Goal: Information Seeking & Learning: Learn about a topic

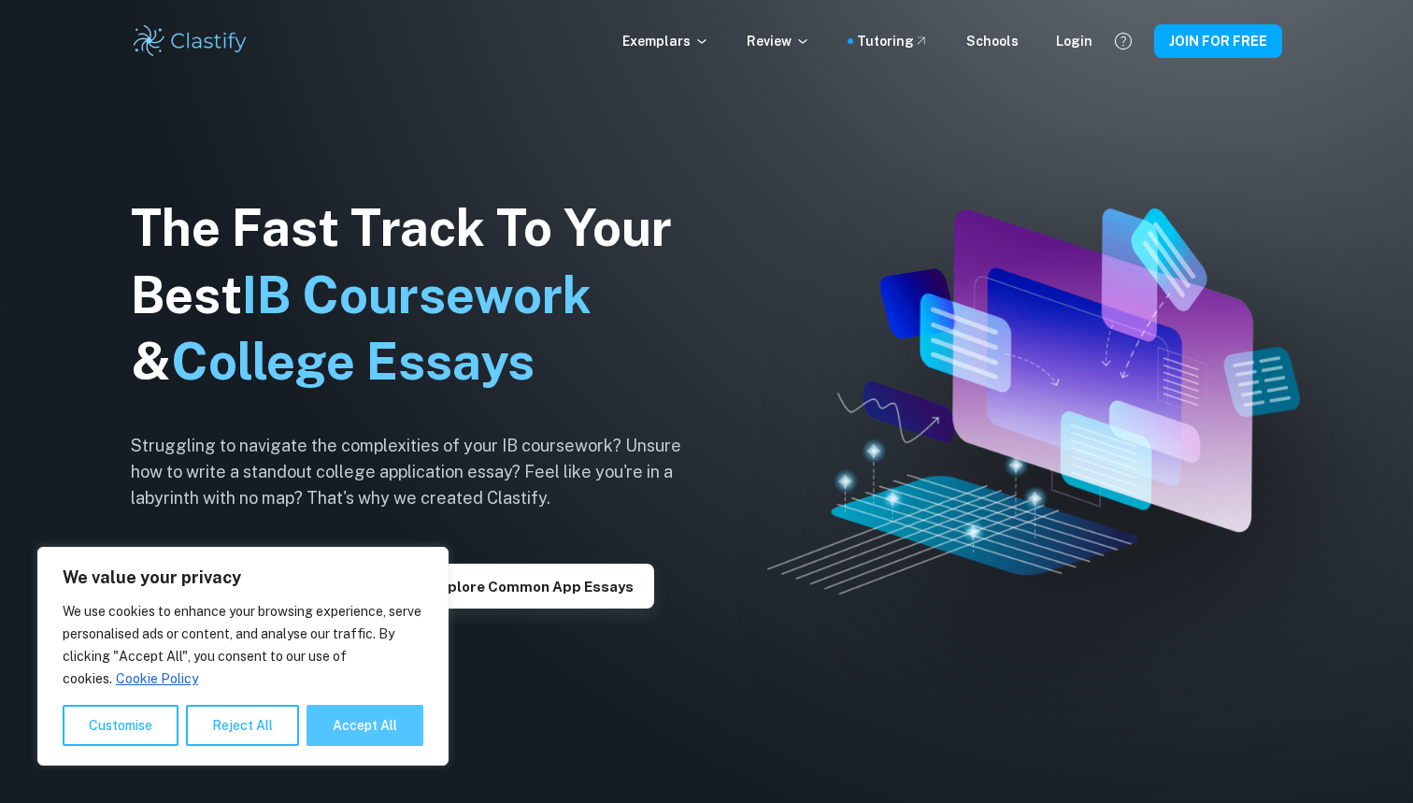
click at [357, 725] on button "Accept All" at bounding box center [364, 724] width 117 height 41
checkbox input "true"
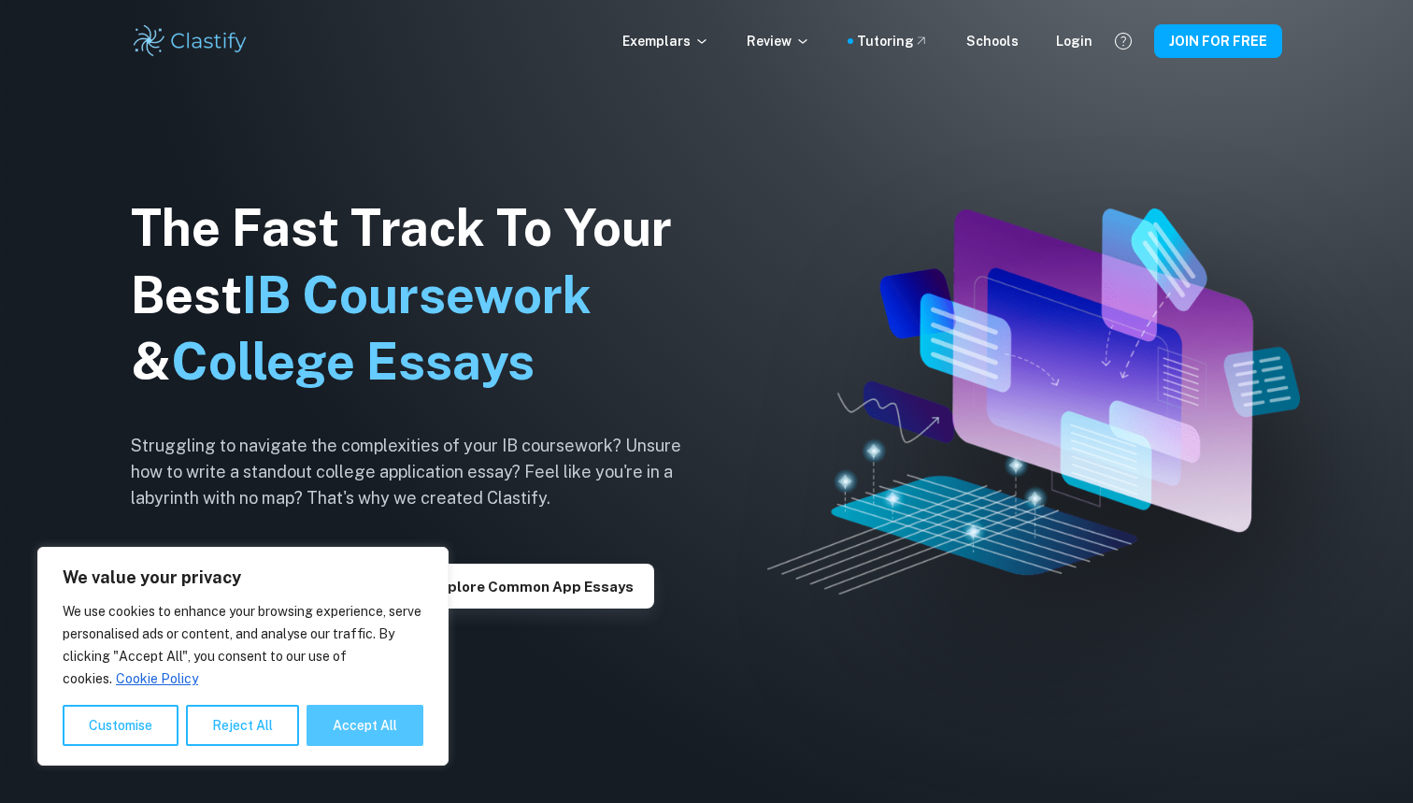
checkbox input "true"
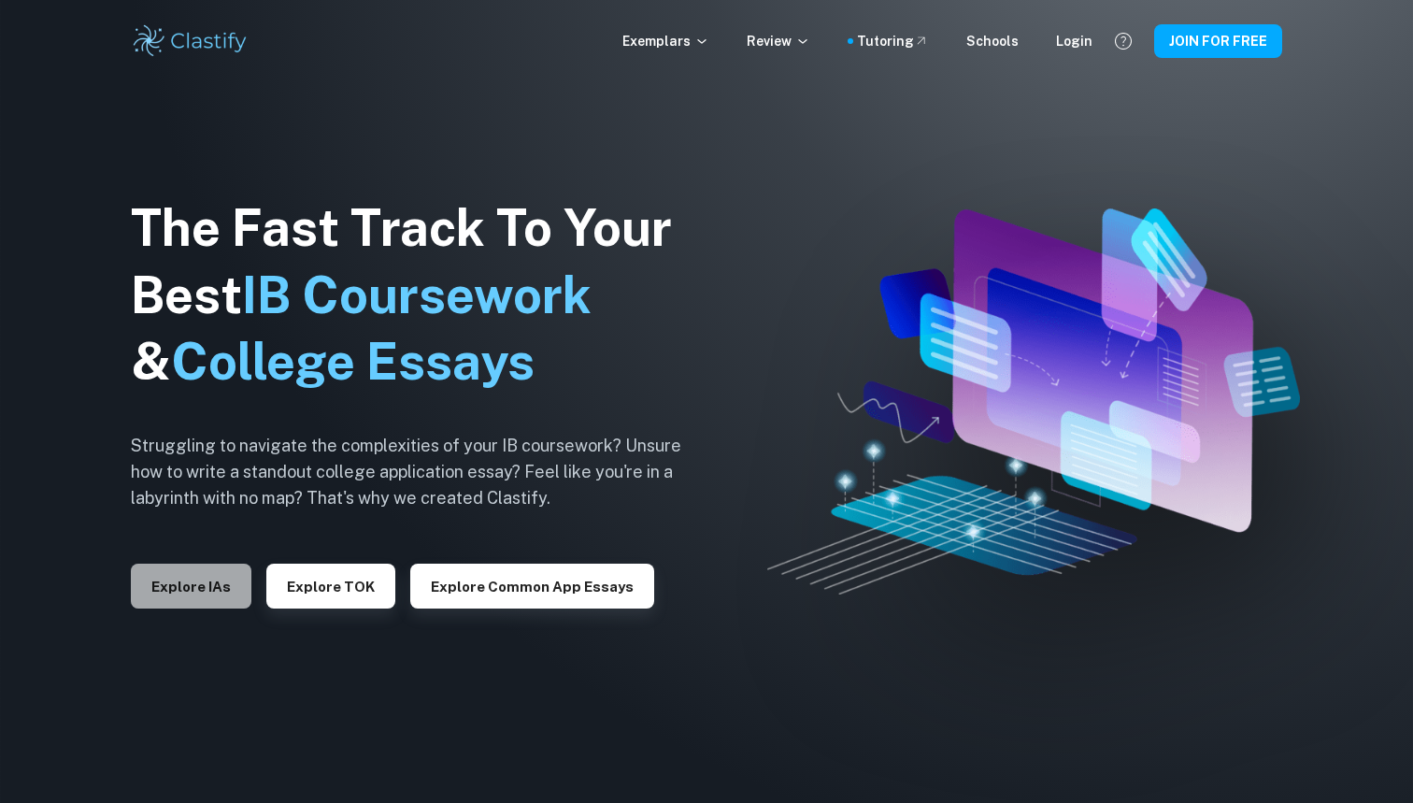
click at [203, 593] on button "Explore IAs" at bounding box center [191, 585] width 121 height 45
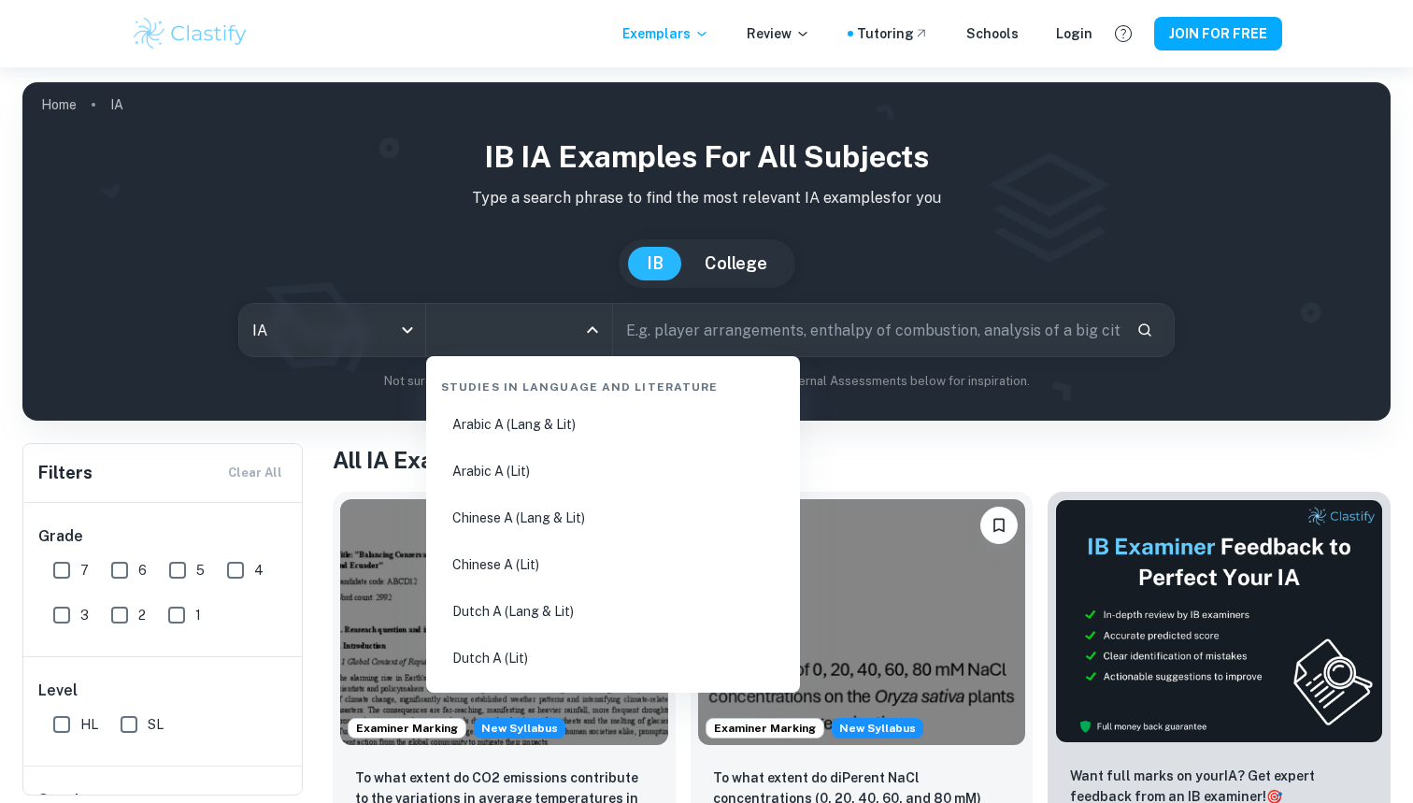
click at [524, 333] on input "All Subjects" at bounding box center [504, 330] width 141 height 36
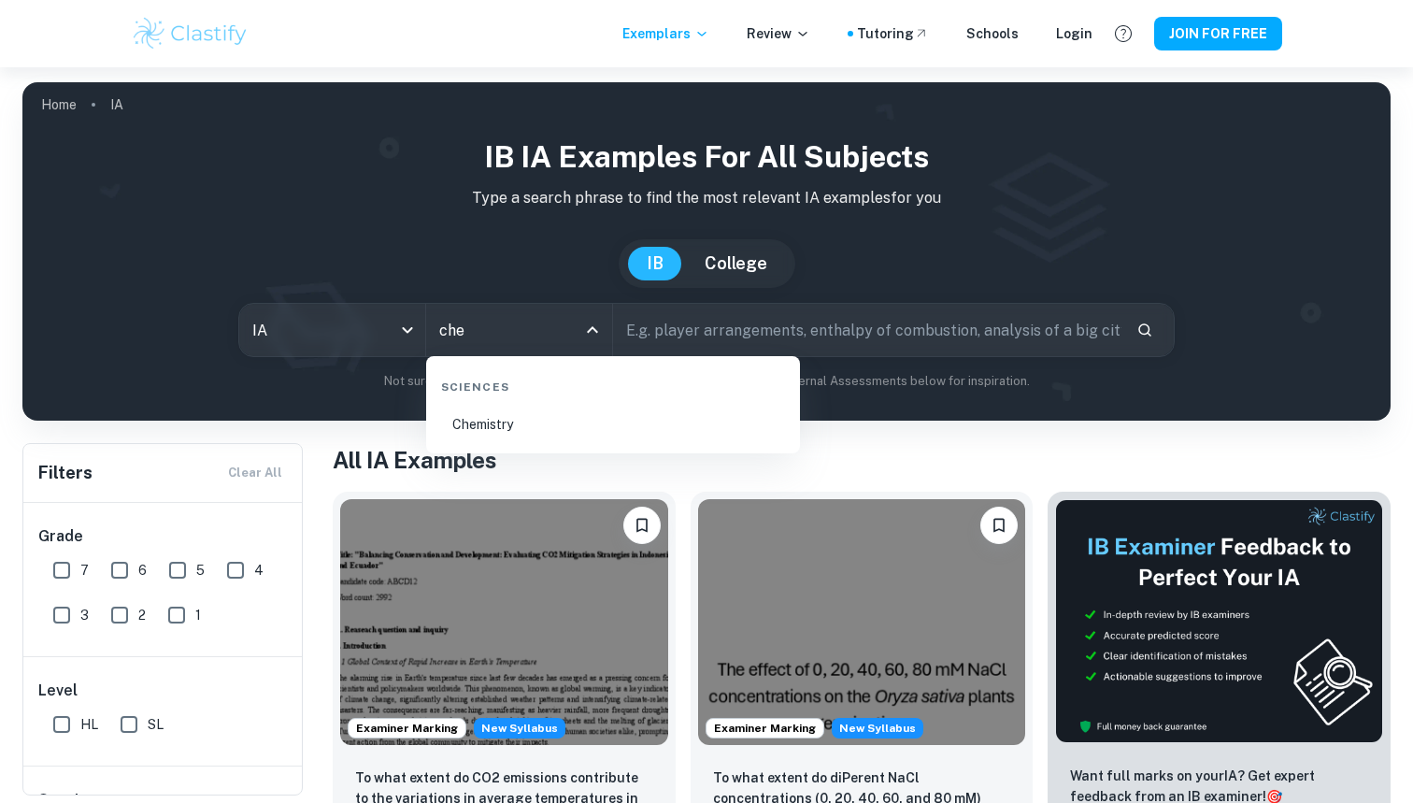
click at [506, 430] on li "Chemistry" at bounding box center [612, 424] width 359 height 43
type input "Chemistry"
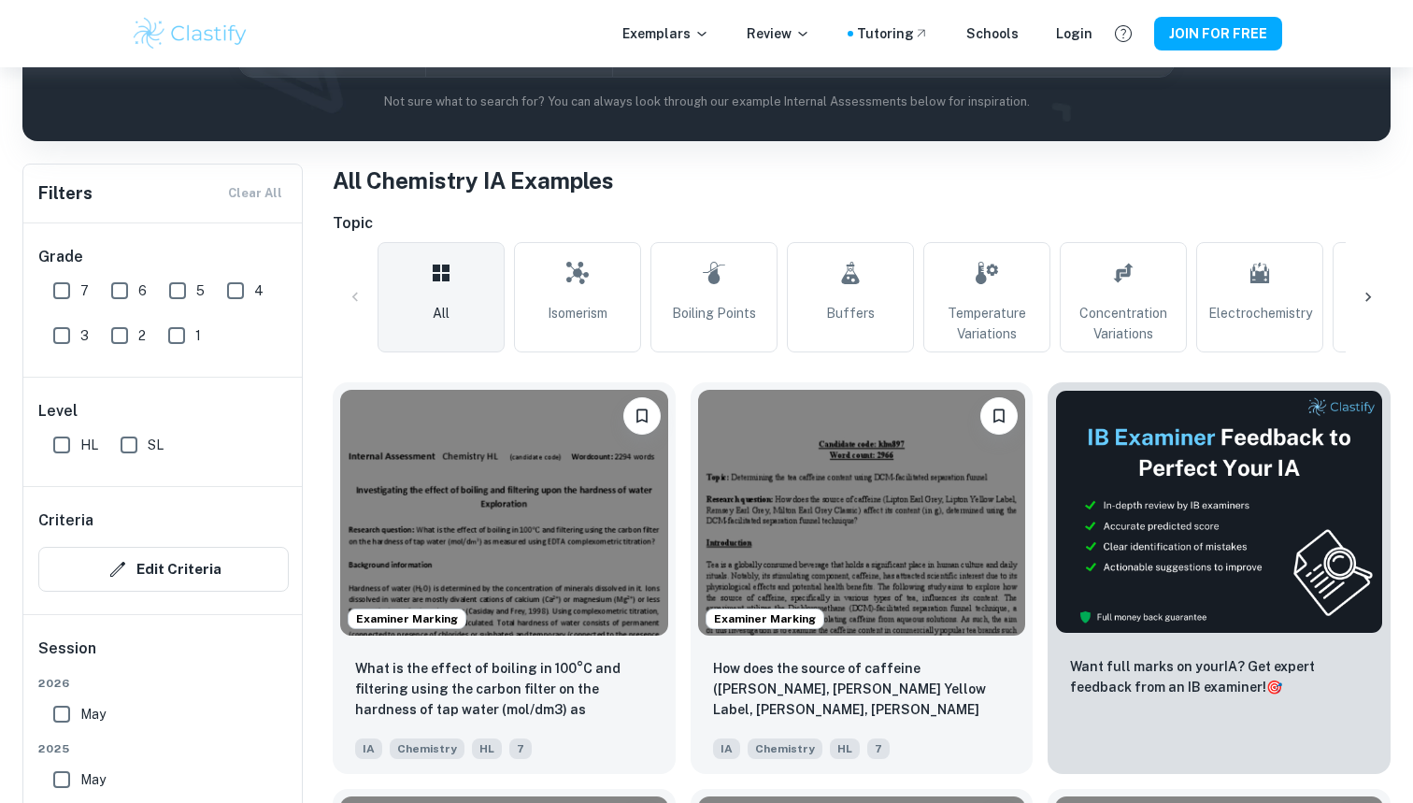
scroll to position [423, 0]
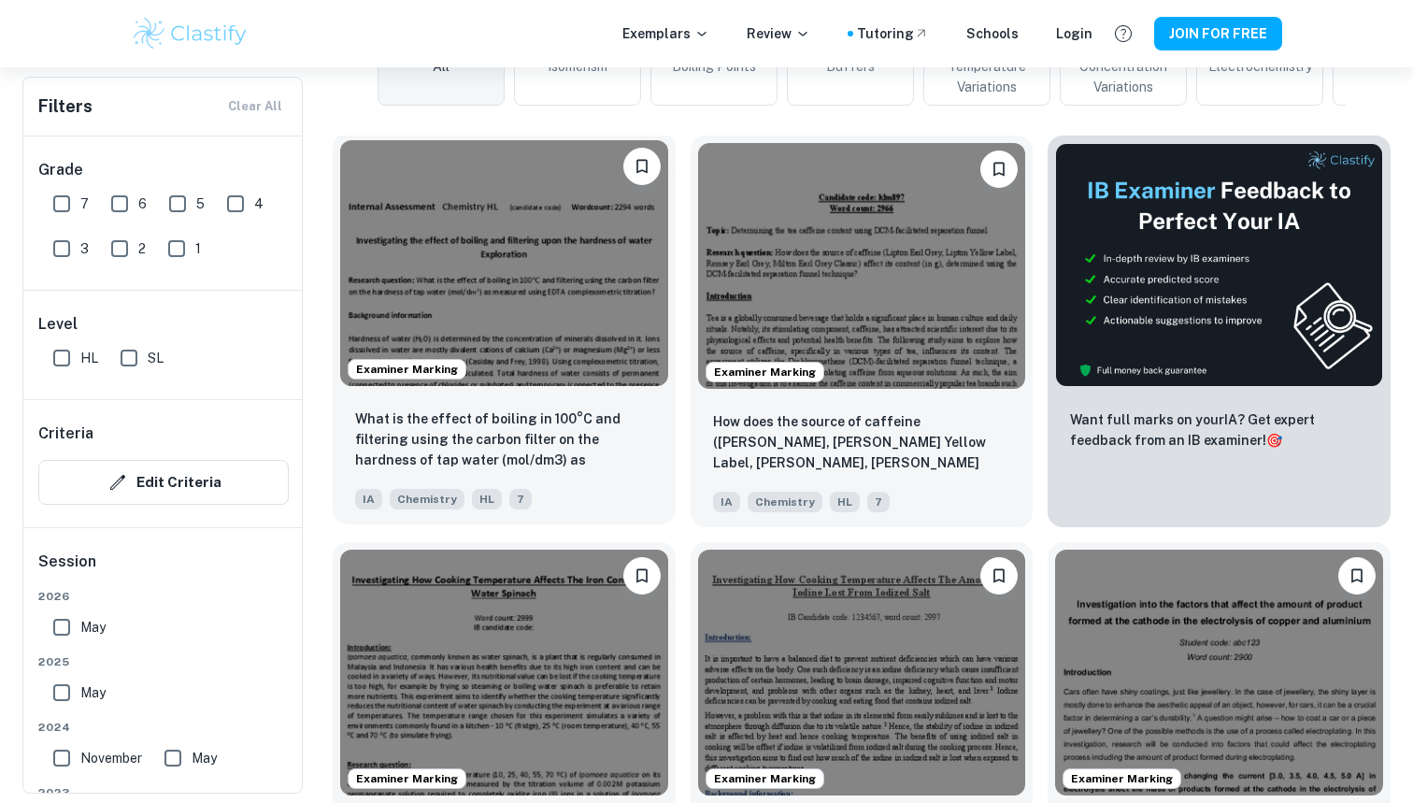
scroll to position [550, 0]
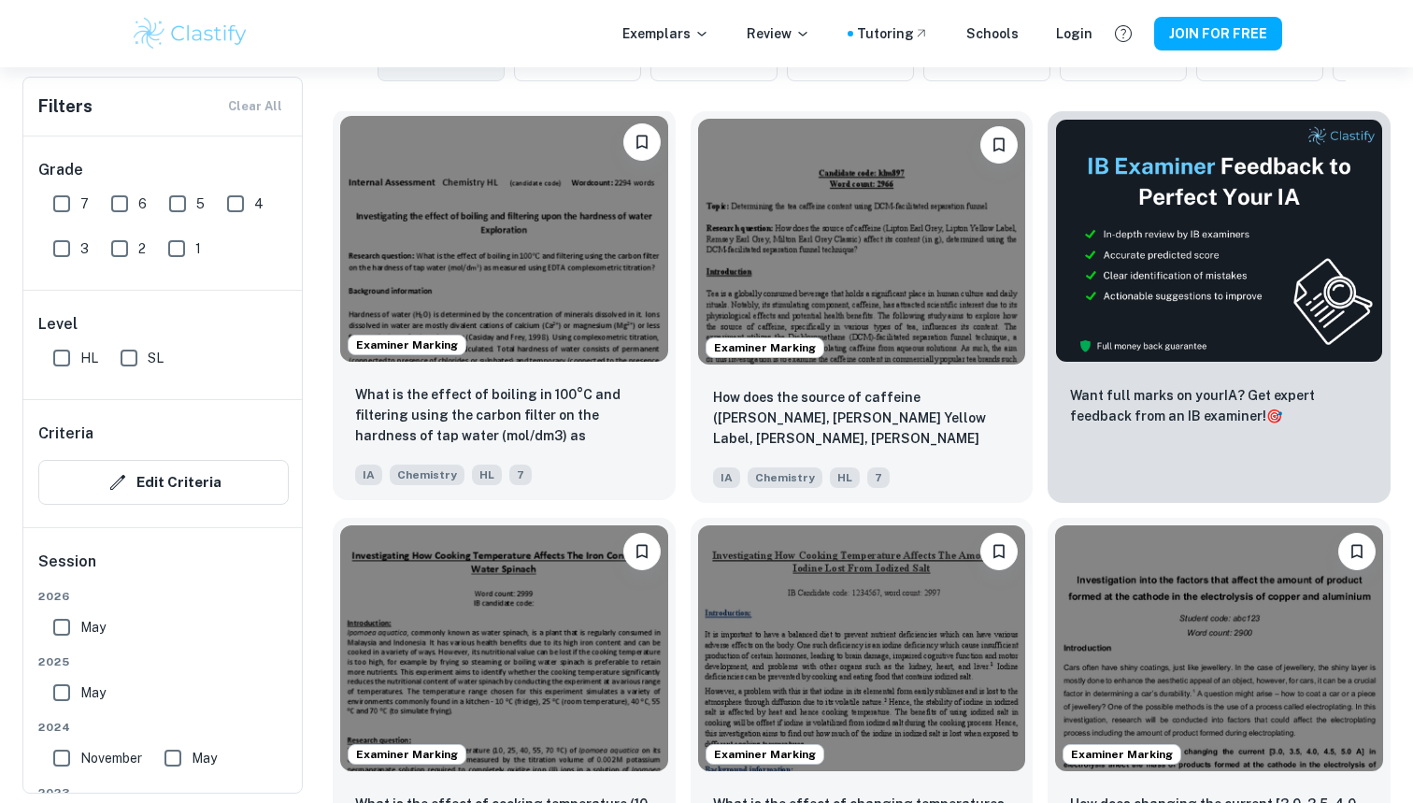
click at [566, 292] on img at bounding box center [504, 239] width 328 height 246
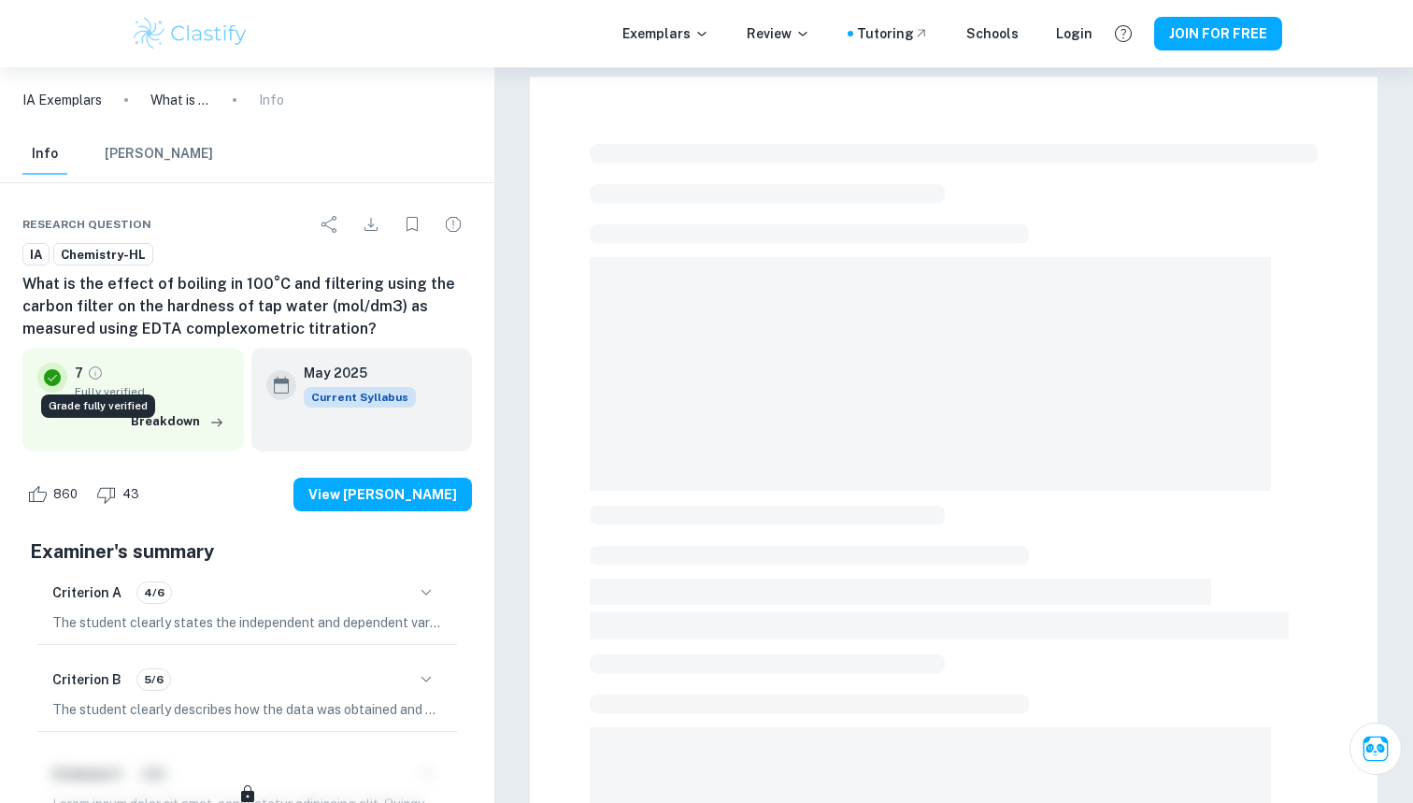
click at [101, 372] on icon "Grade fully verified" at bounding box center [95, 373] width 13 height 13
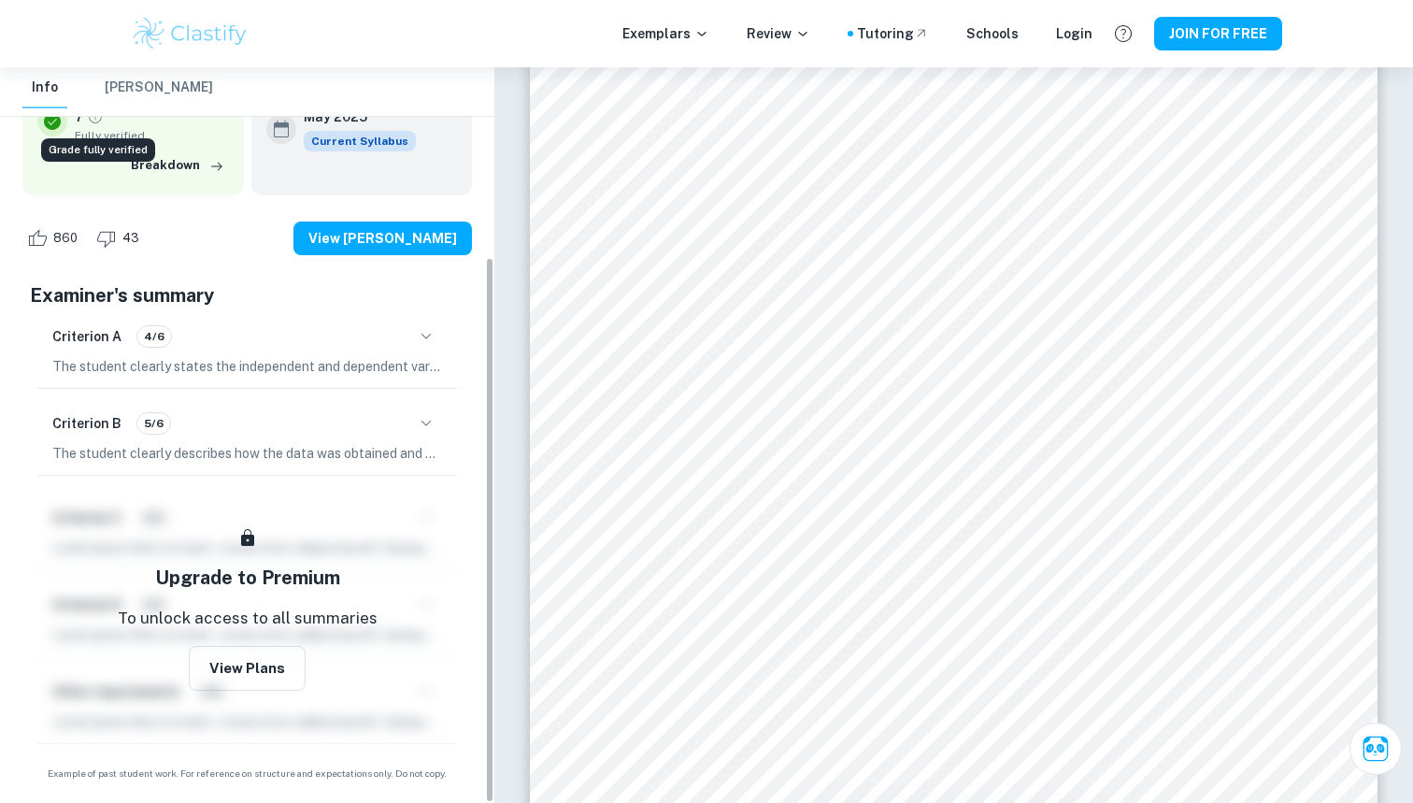
scroll to position [255, 0]
click at [381, 363] on p "The student clearly states the independent and dependent variables in the resea…" at bounding box center [247, 367] width 390 height 21
click at [423, 338] on icon "button" at bounding box center [426, 337] width 22 height 22
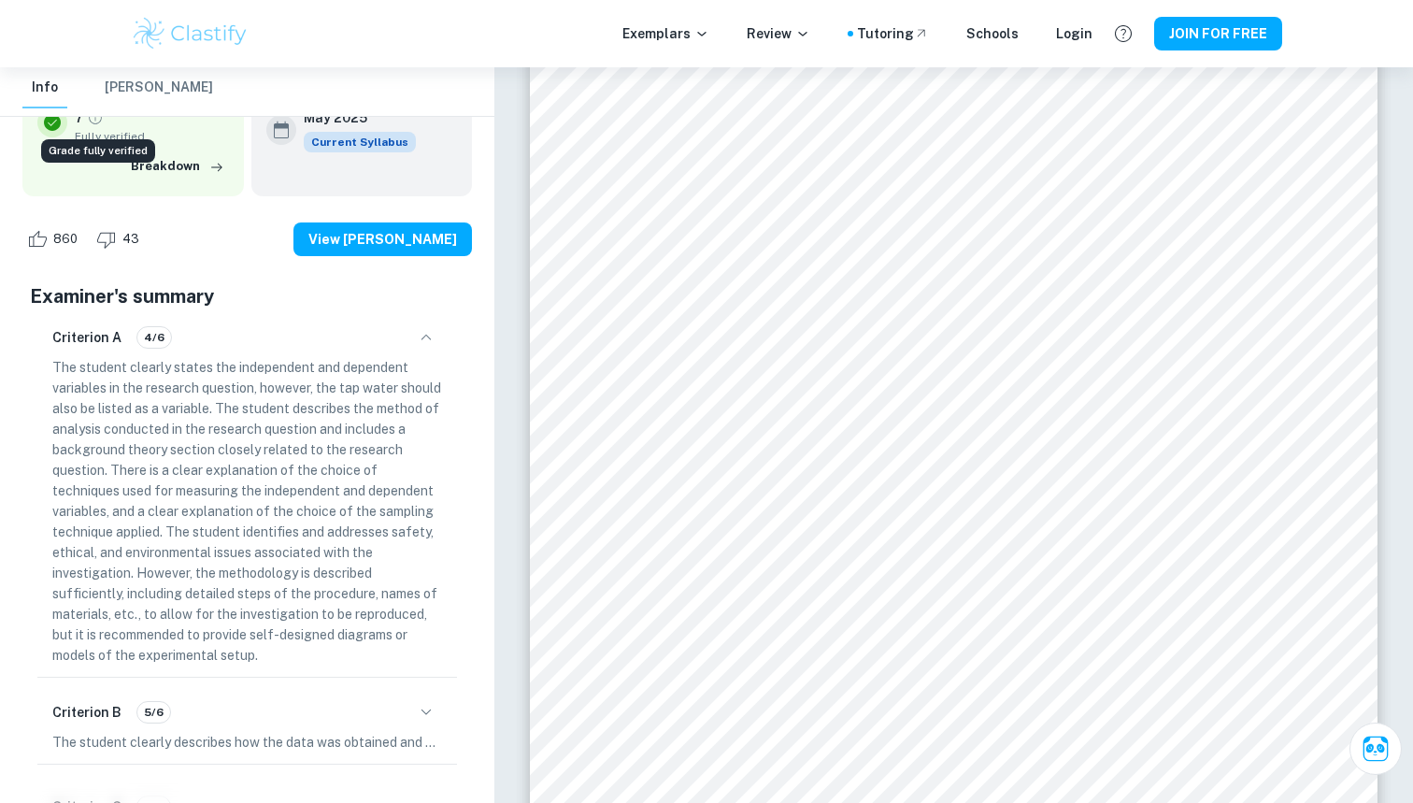
click at [423, 338] on icon "button" at bounding box center [426, 337] width 22 height 22
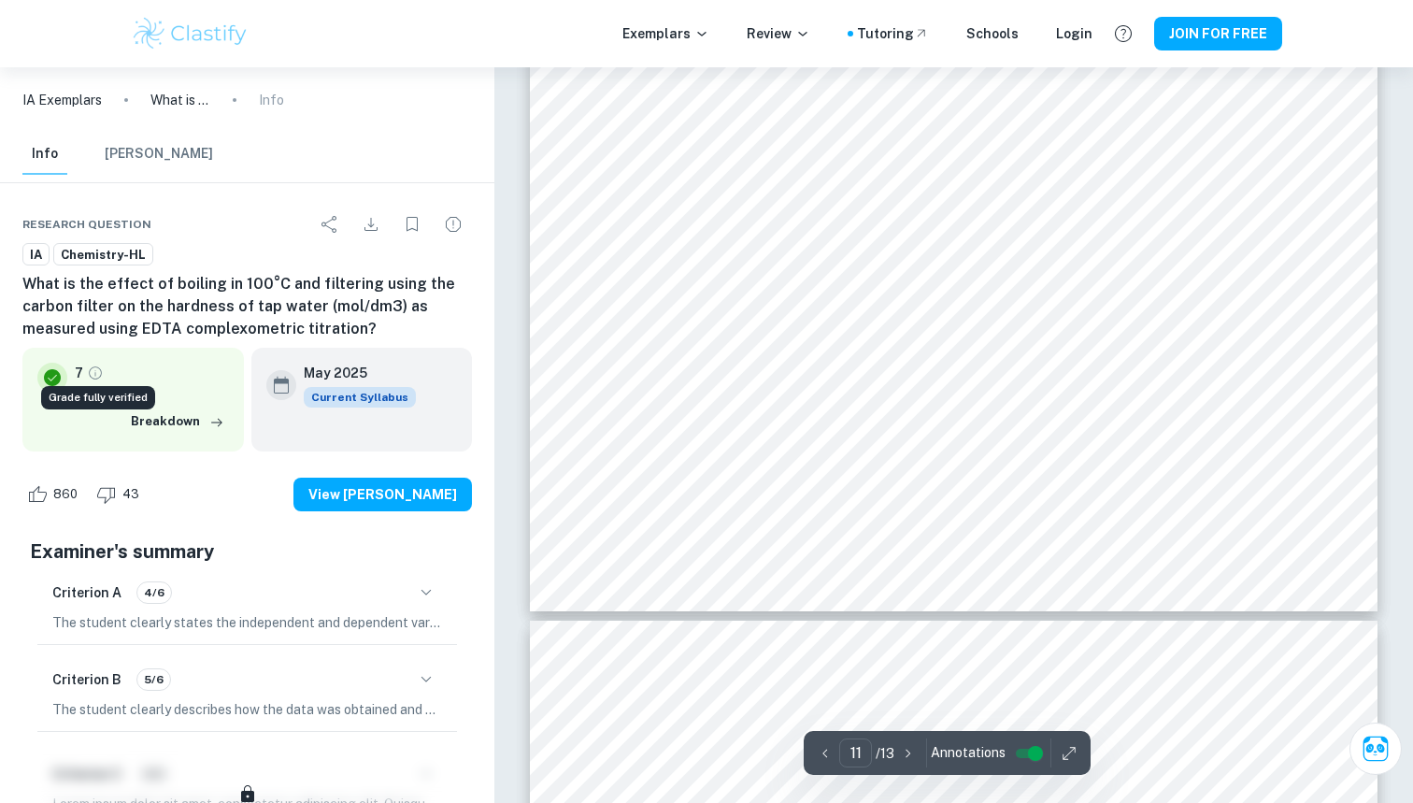
scroll to position [13153, 0]
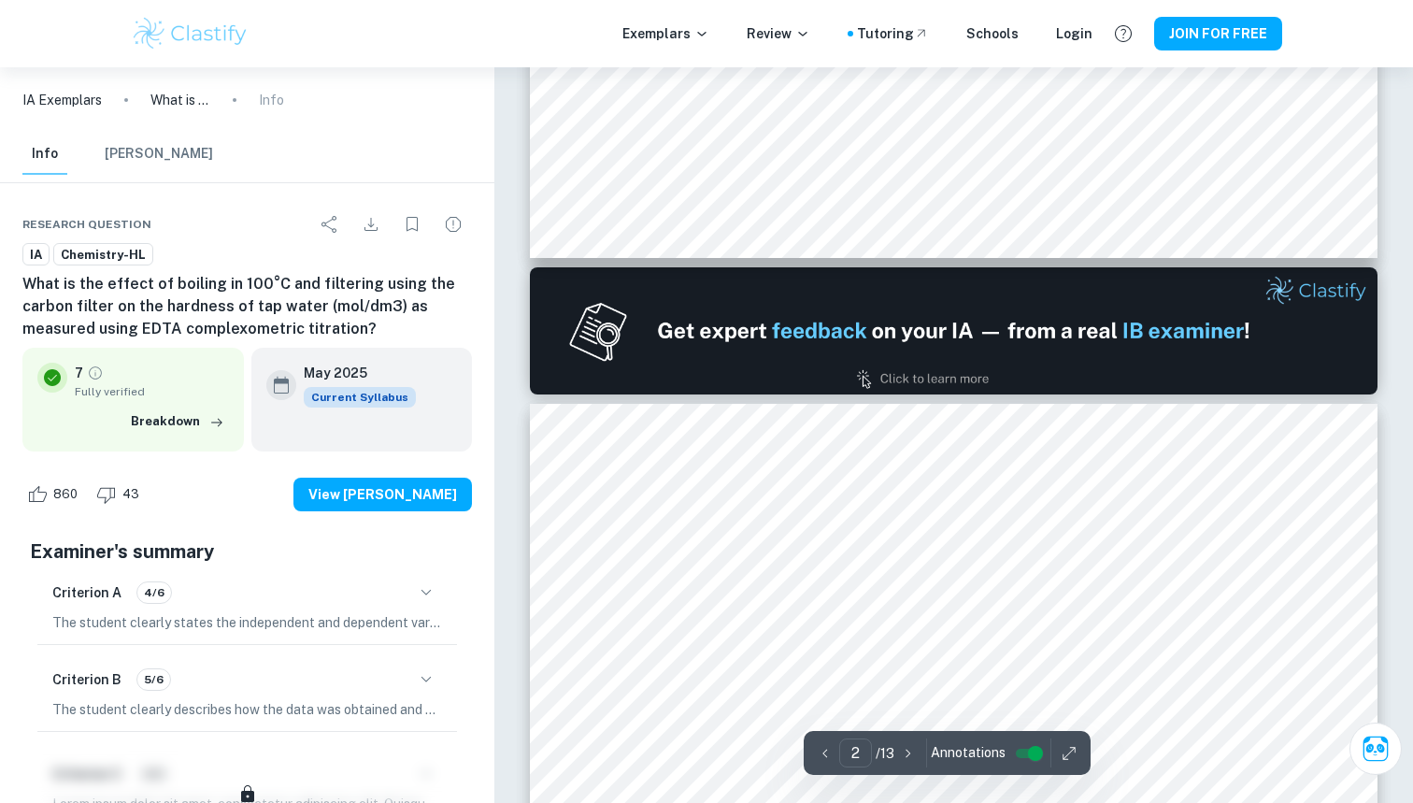
type input "1"
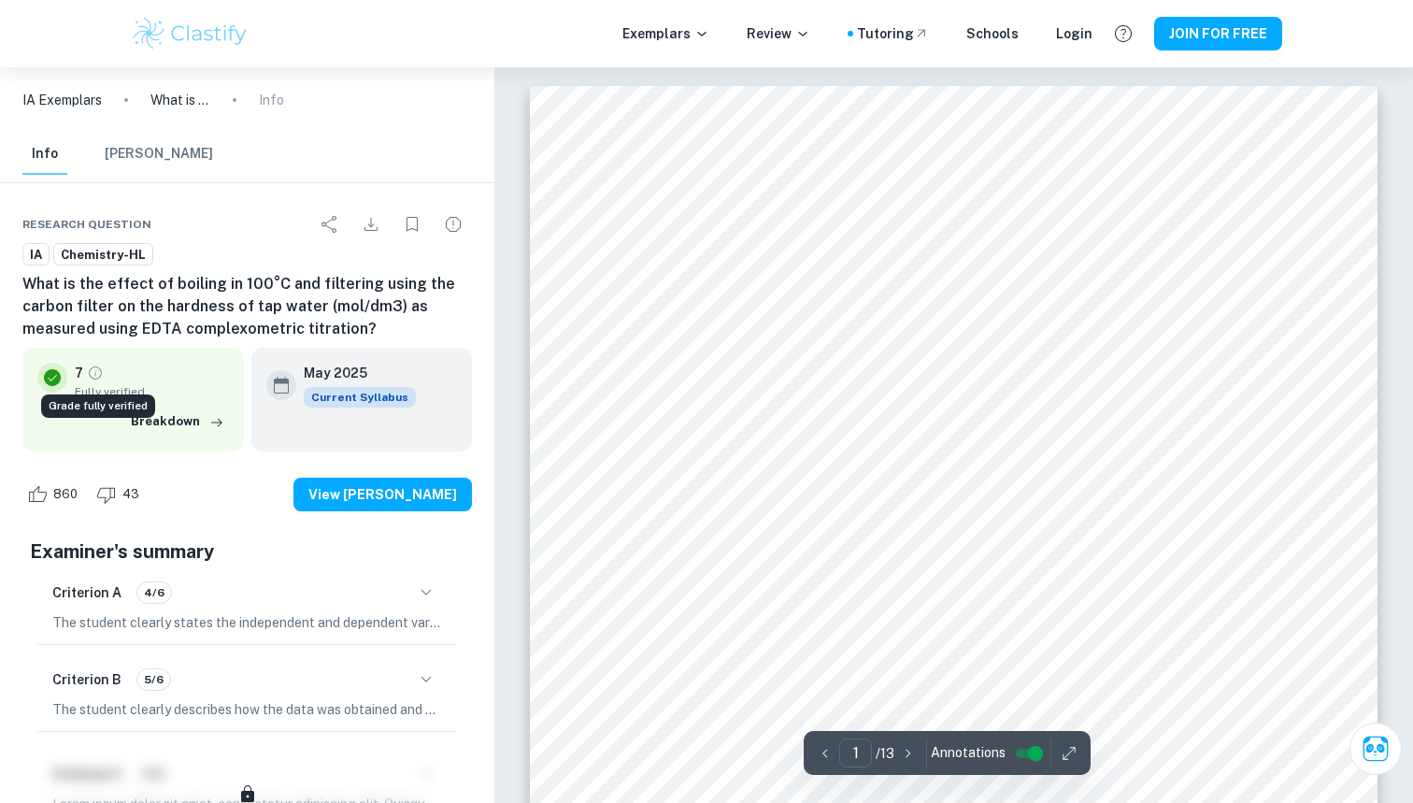
scroll to position [0, 0]
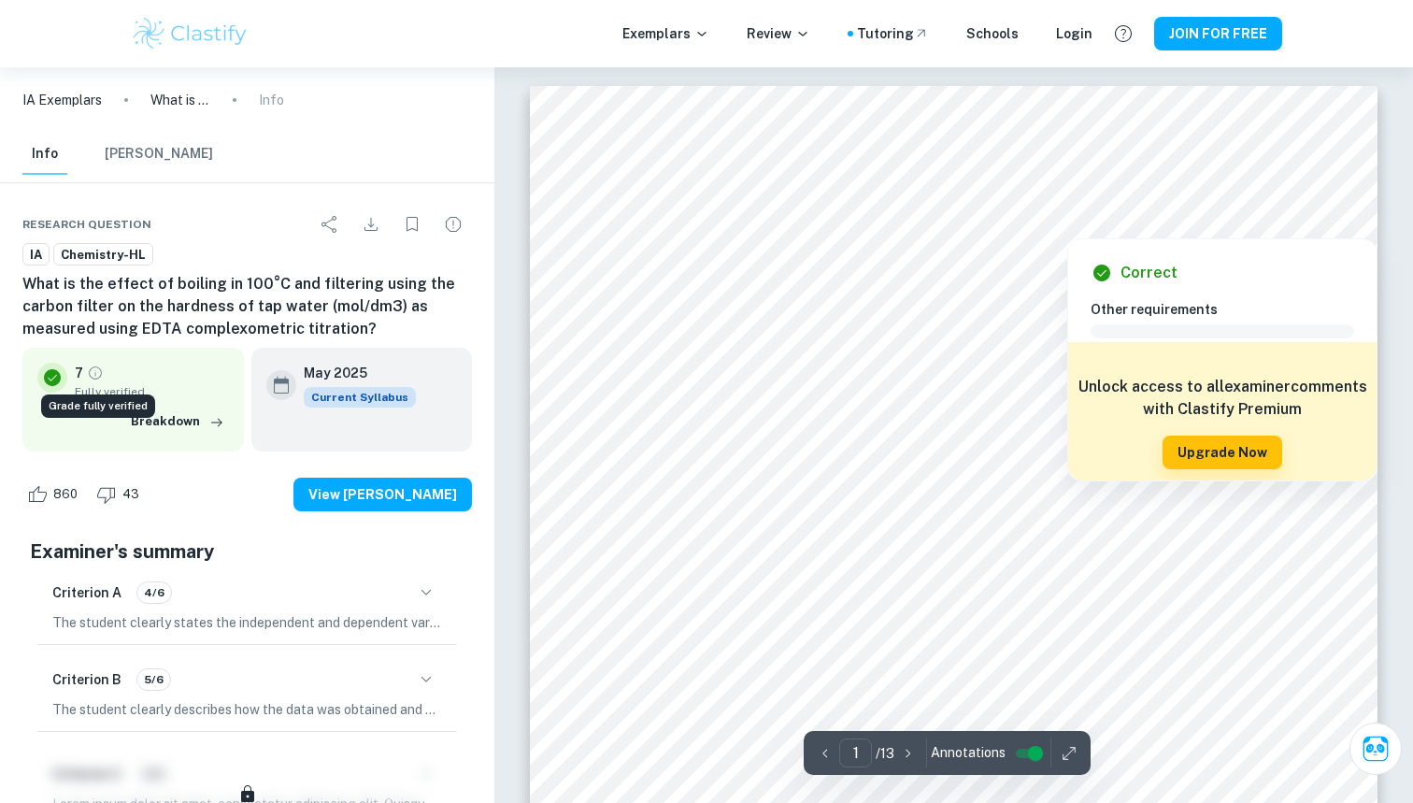
click at [1203, 222] on div at bounding box center [1223, 224] width 81 height 20
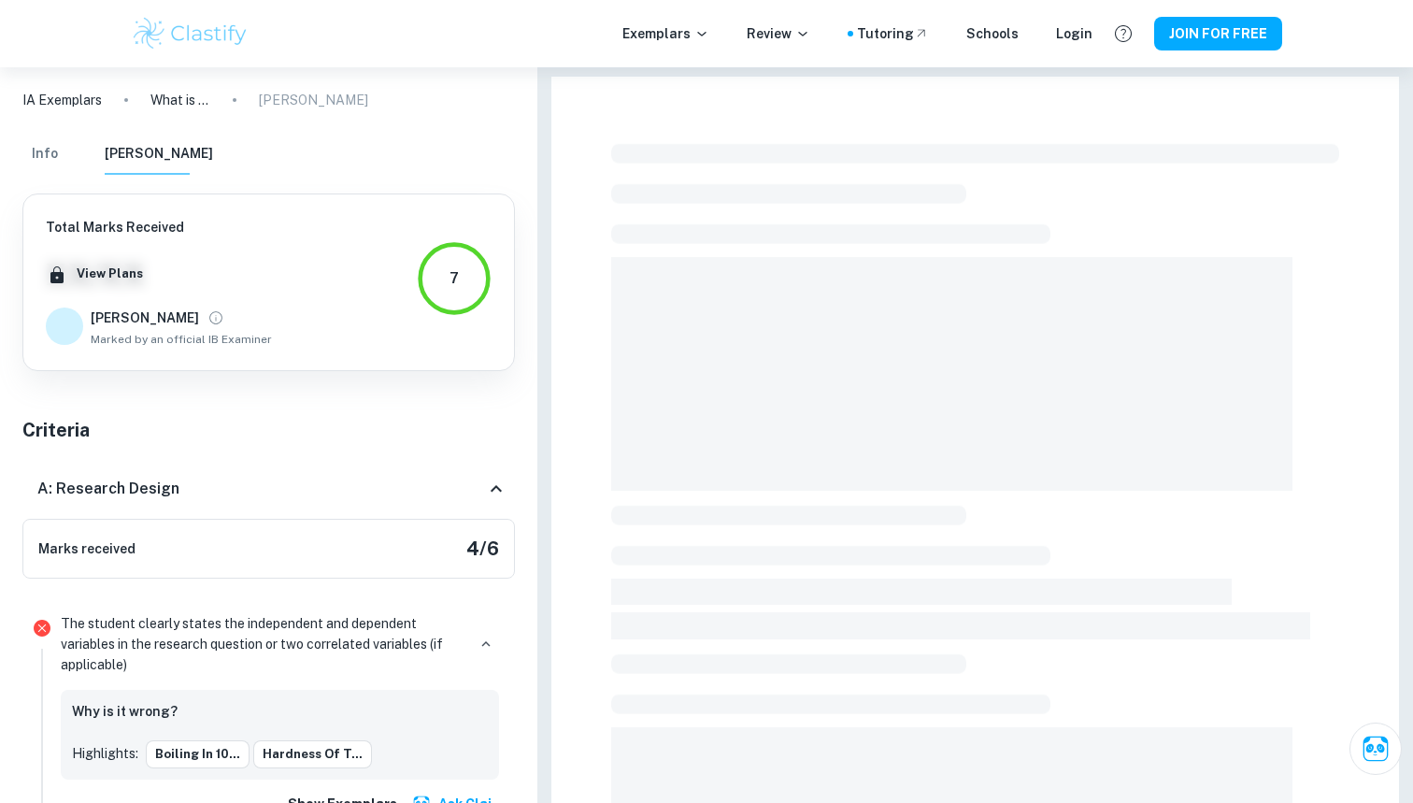
scroll to position [4195, 0]
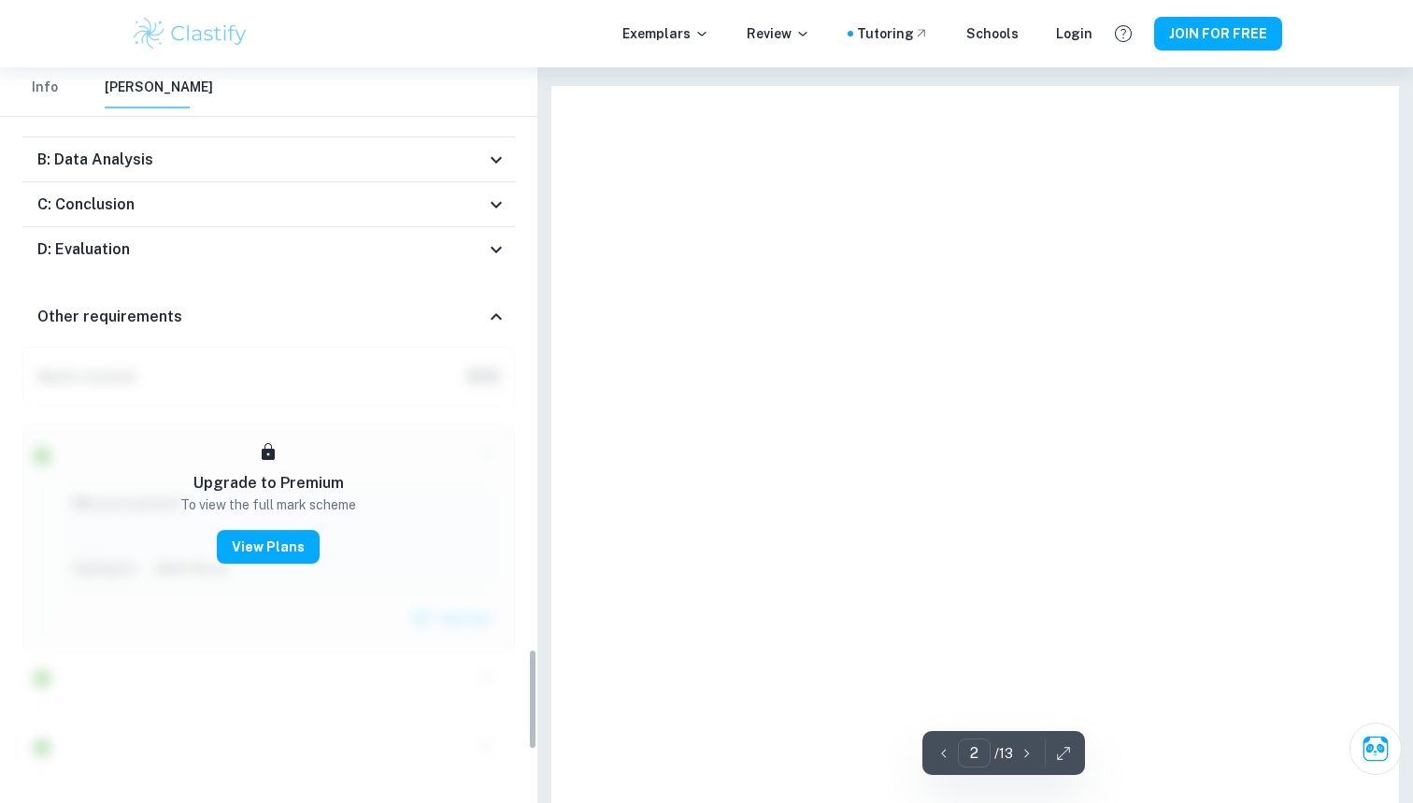
type input "1"
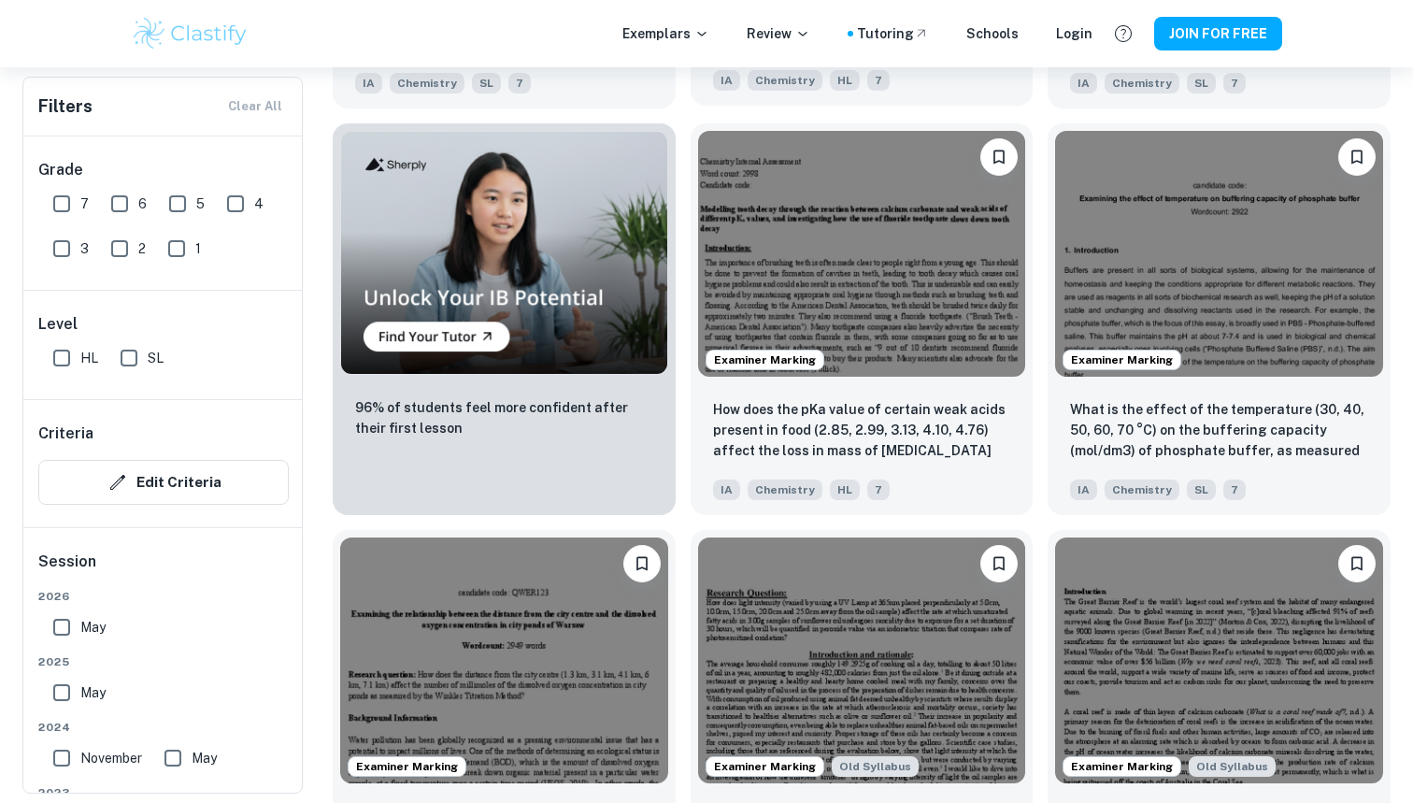
scroll to position [1385, 0]
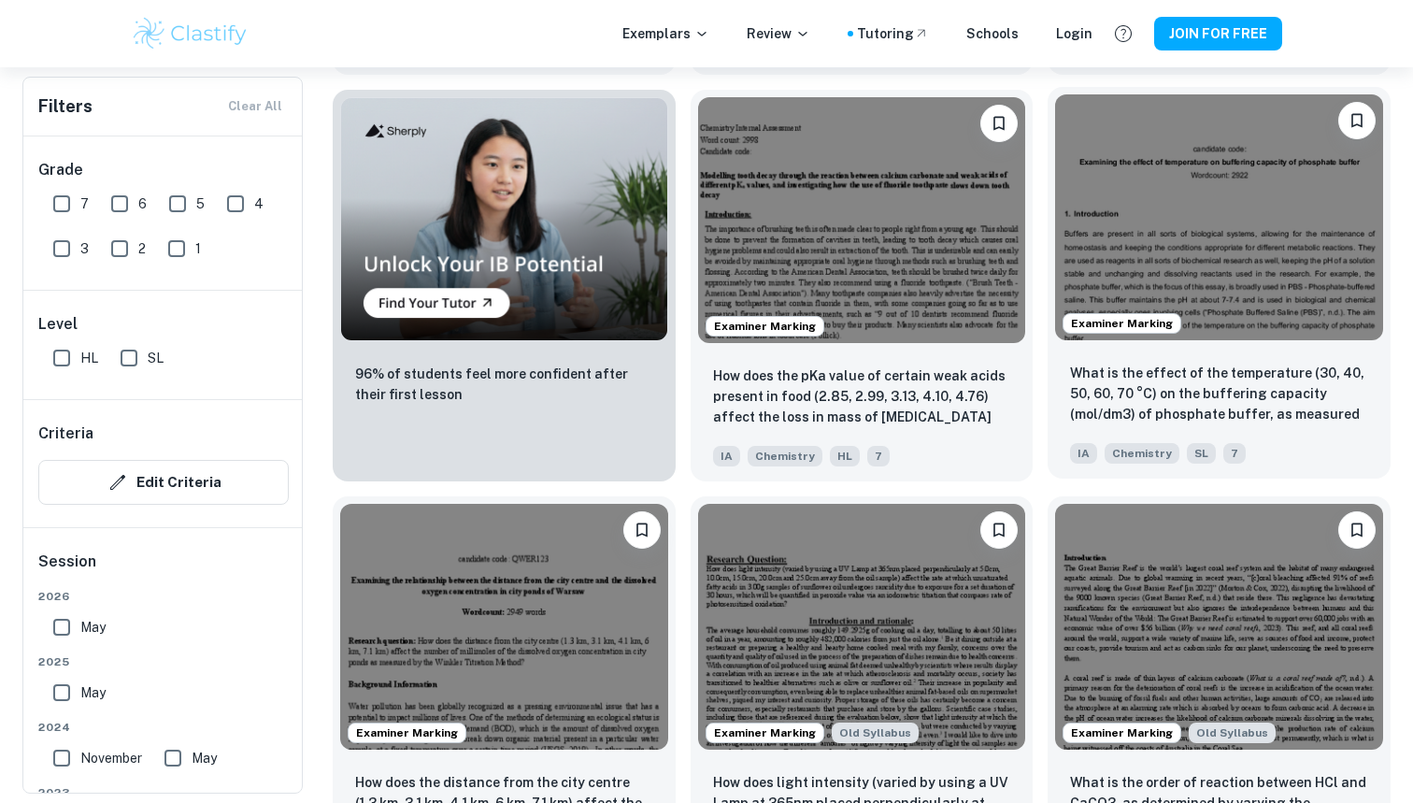
click at [1070, 255] on img at bounding box center [1219, 217] width 328 height 246
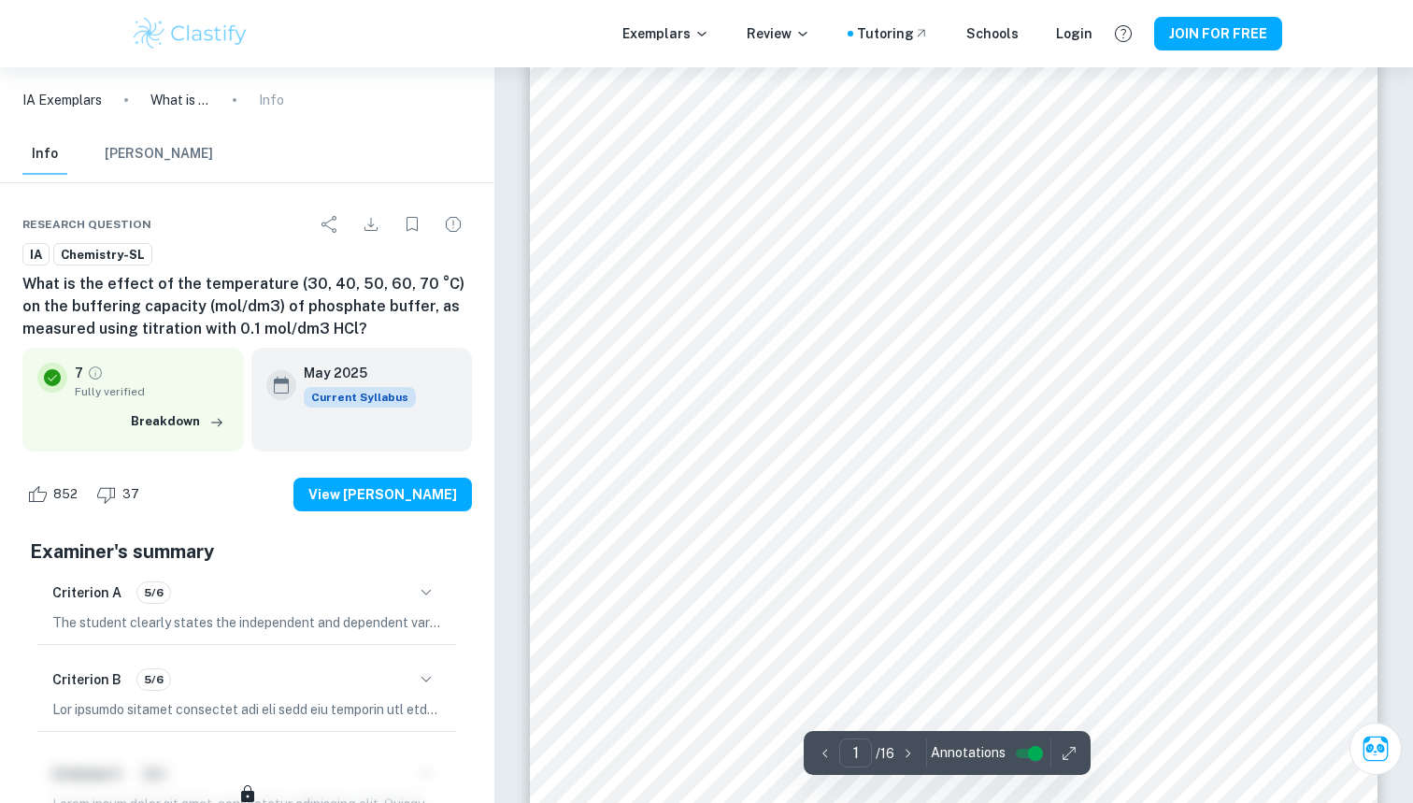
scroll to position [24, 0]
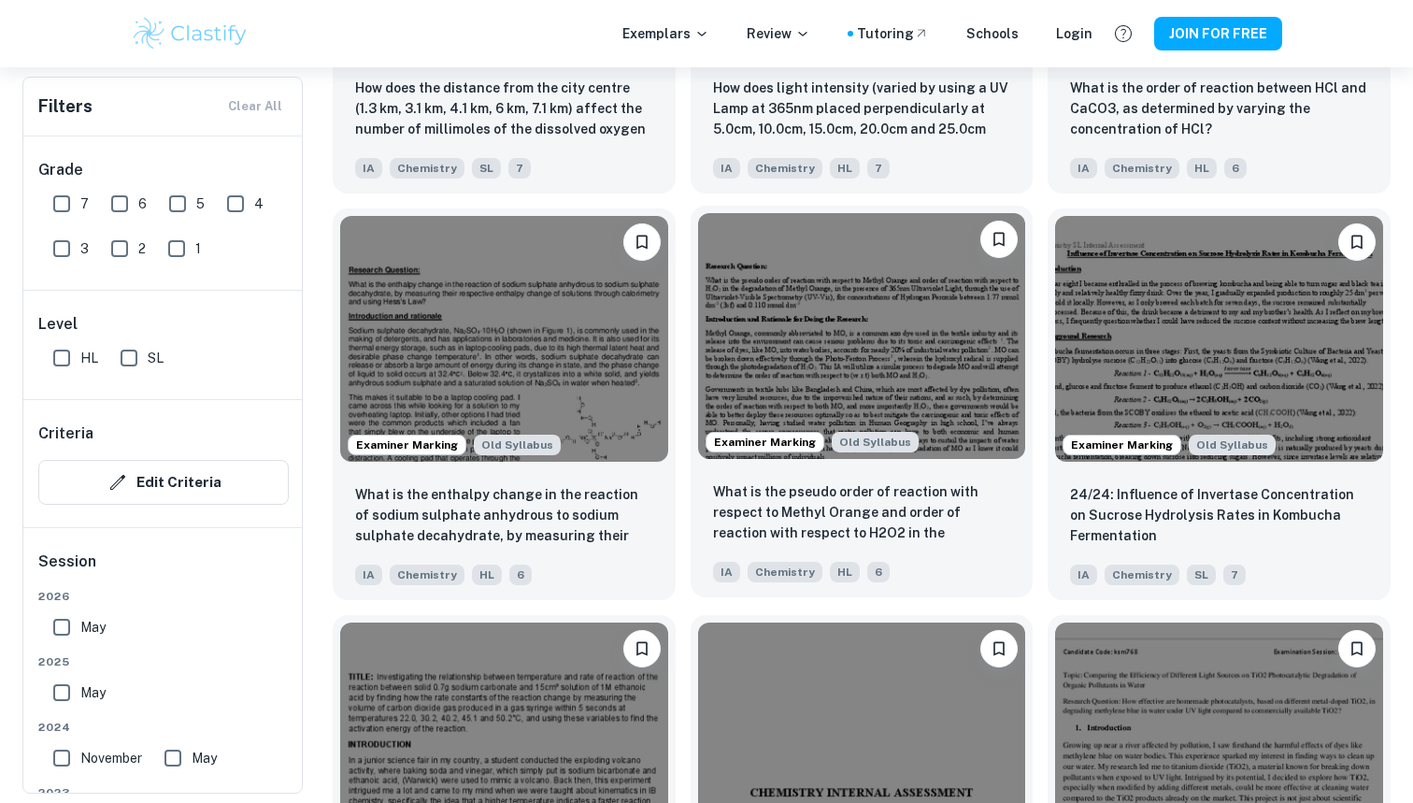
scroll to position [2082, 0]
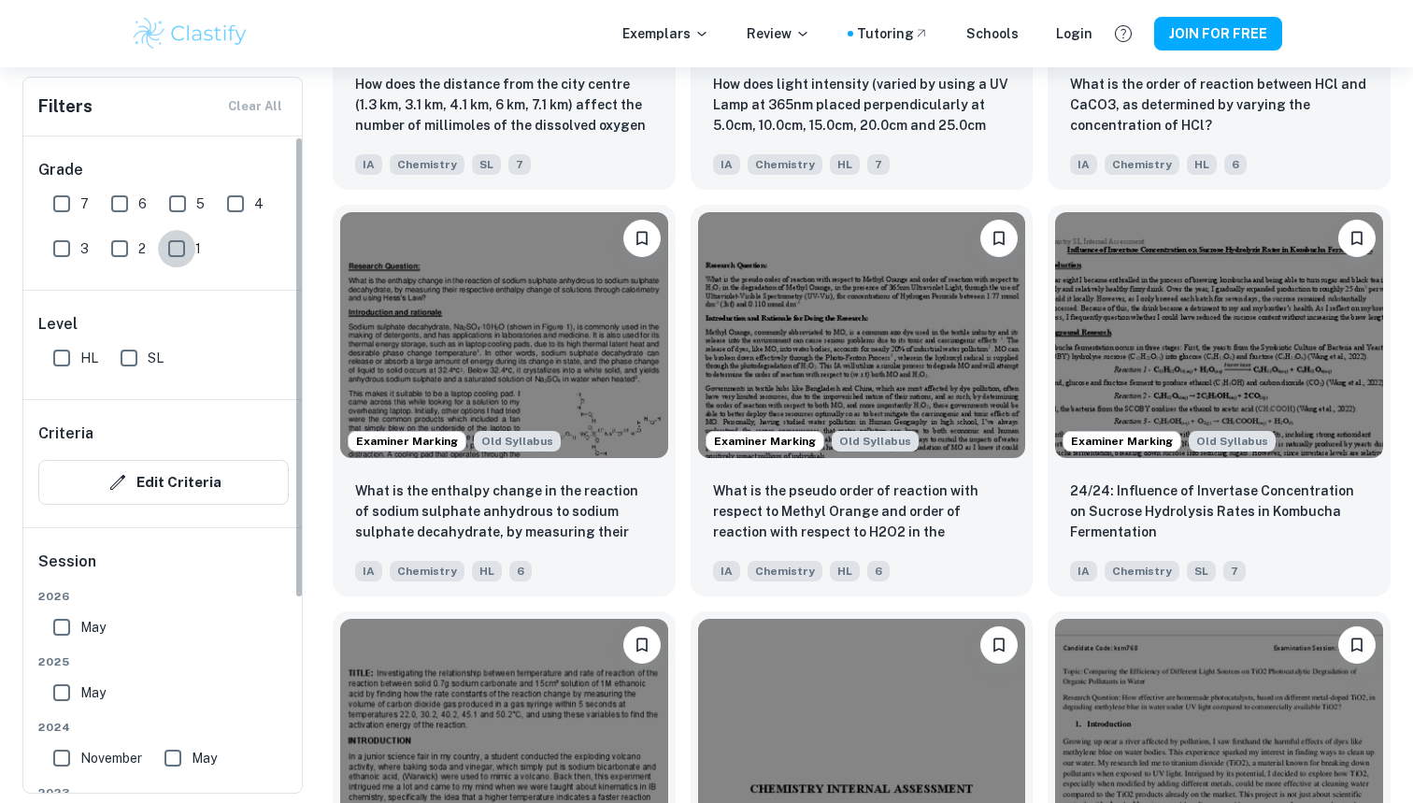
click at [176, 263] on input "1" at bounding box center [176, 248] width 37 height 37
checkbox input "true"
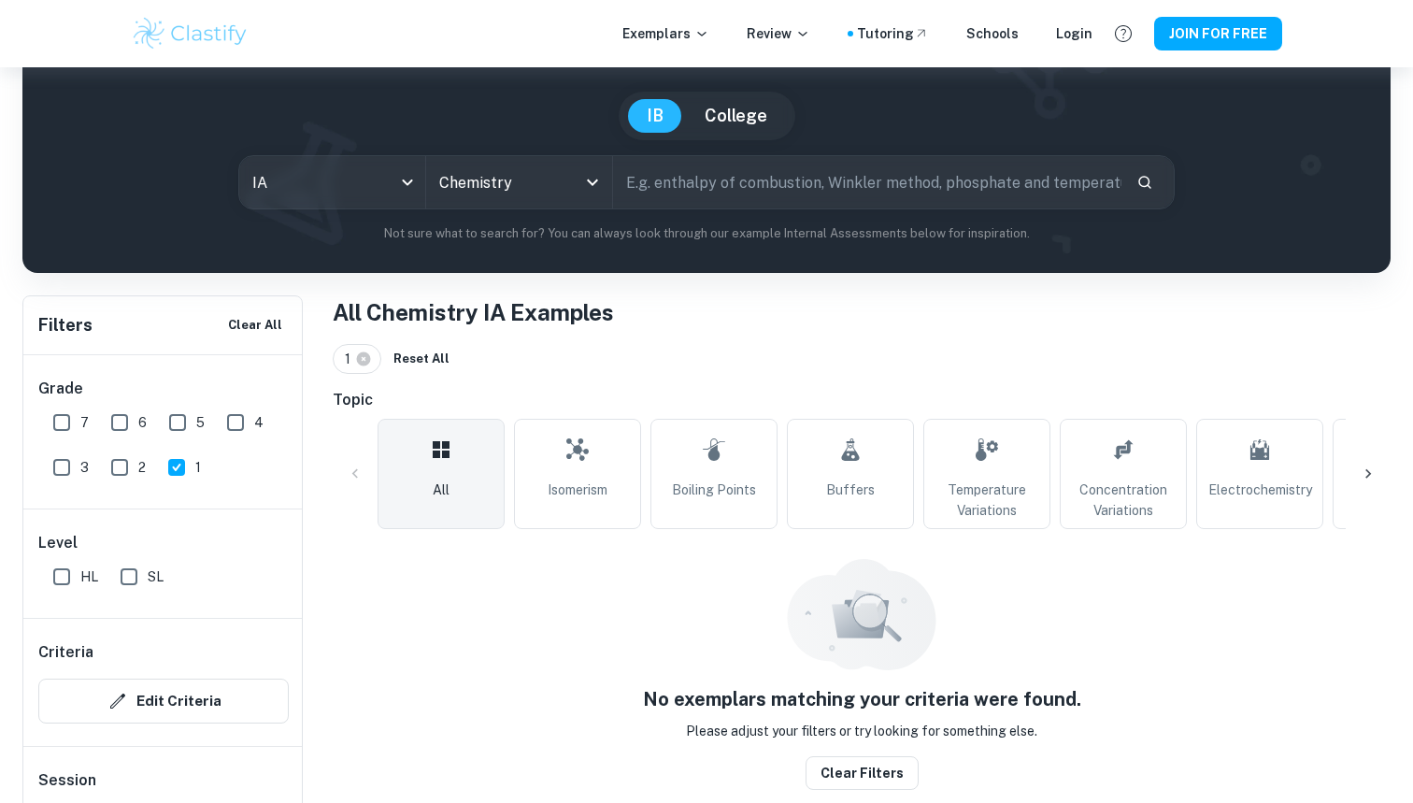
scroll to position [135, 0]
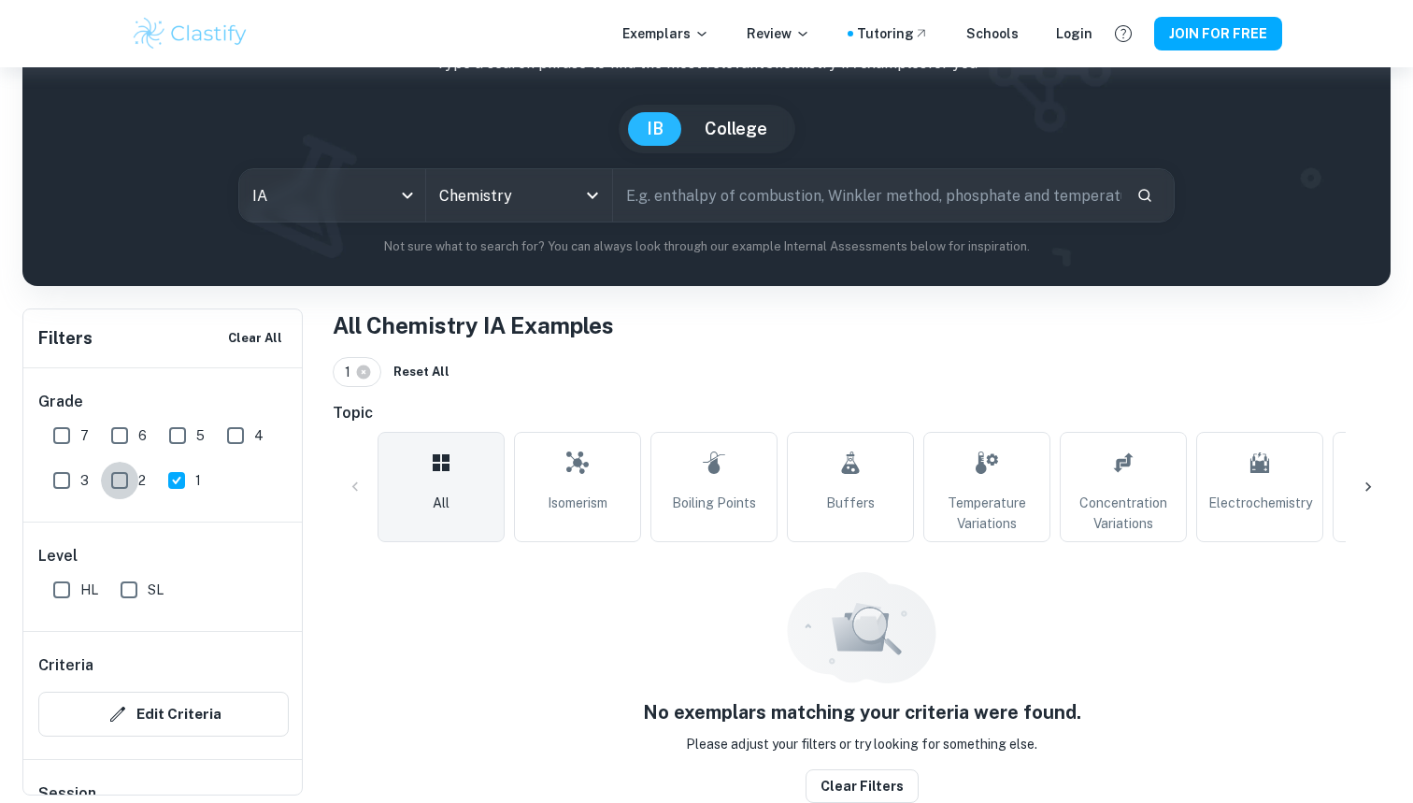
click at [121, 492] on input "2" at bounding box center [119, 480] width 37 height 37
checkbox input "true"
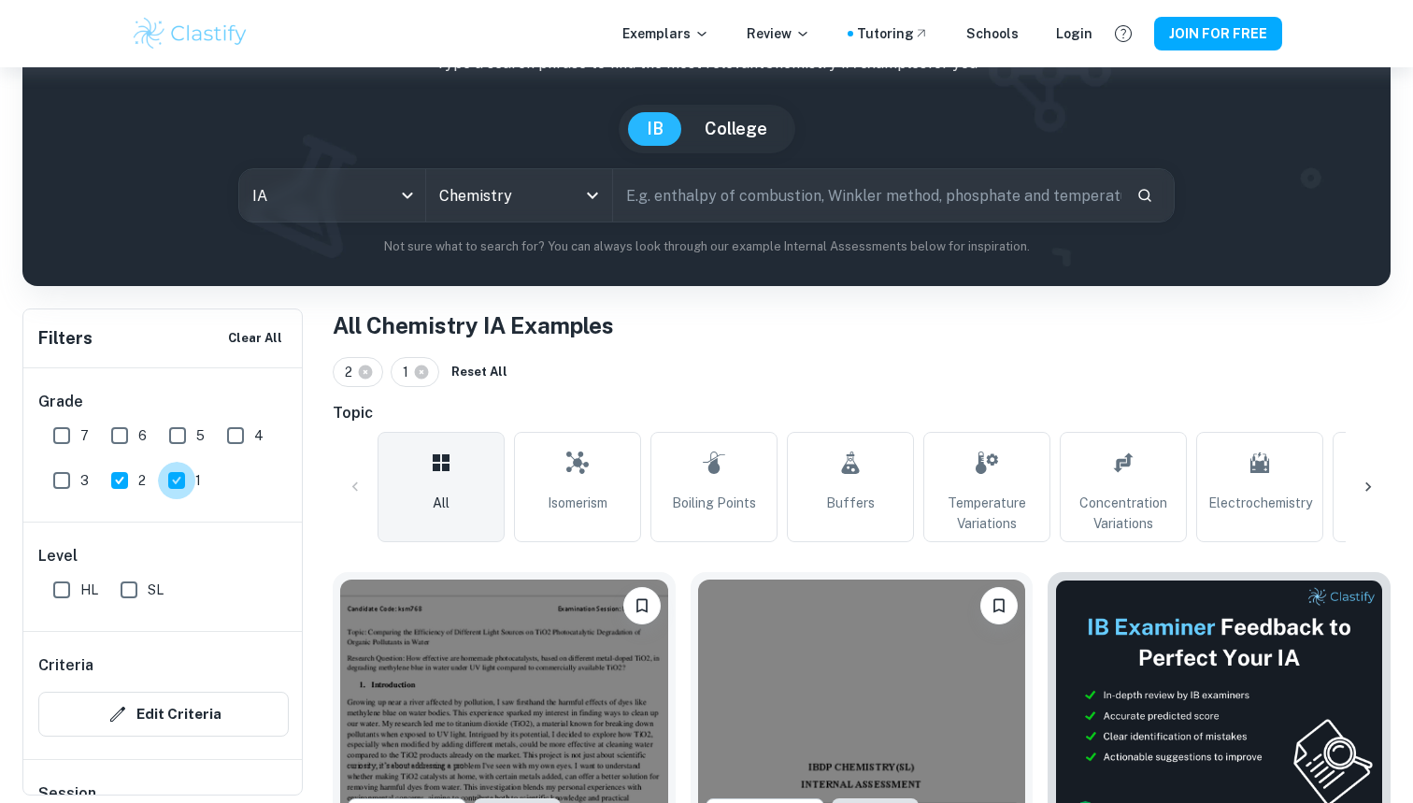
click at [171, 490] on input "1" at bounding box center [176, 480] width 37 height 37
checkbox input "false"
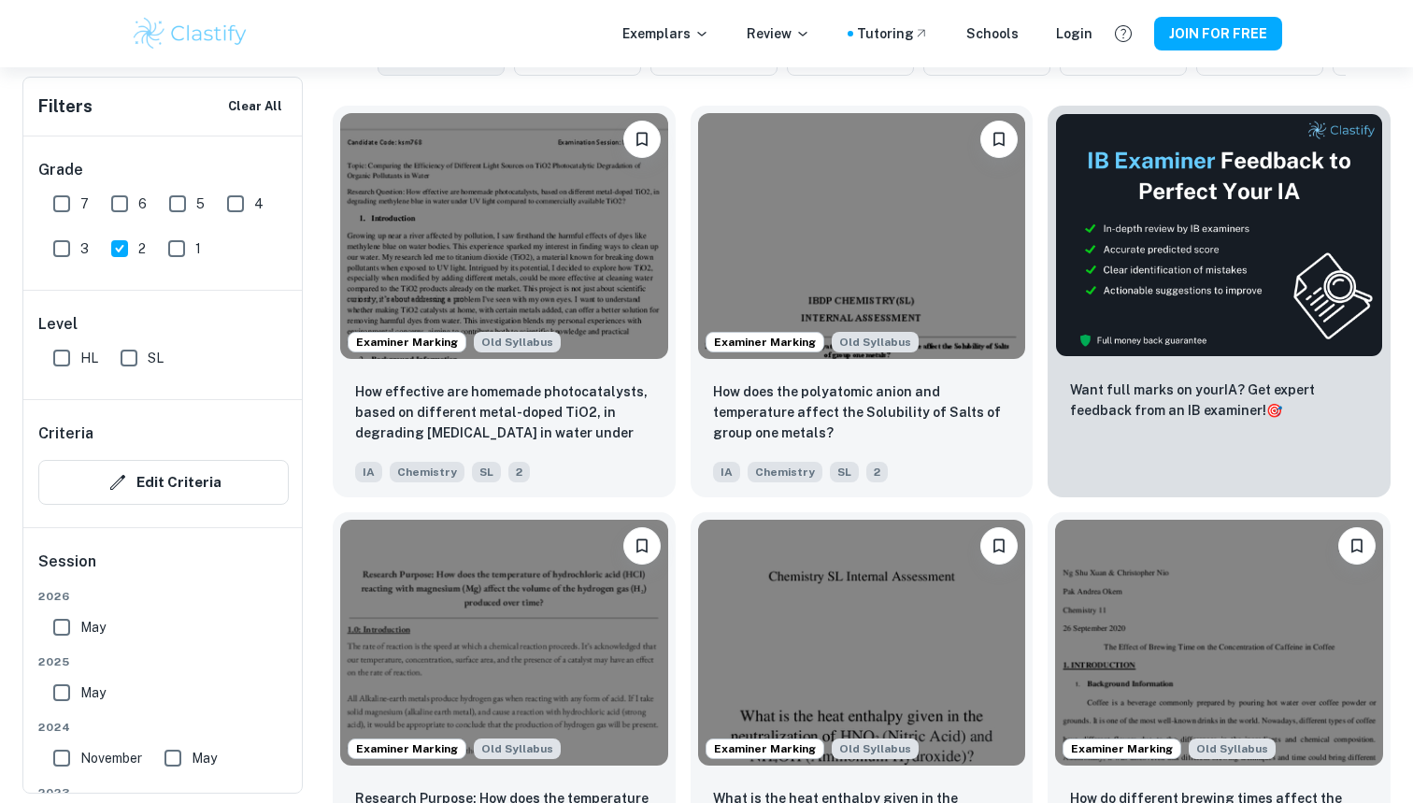
scroll to position [604, 0]
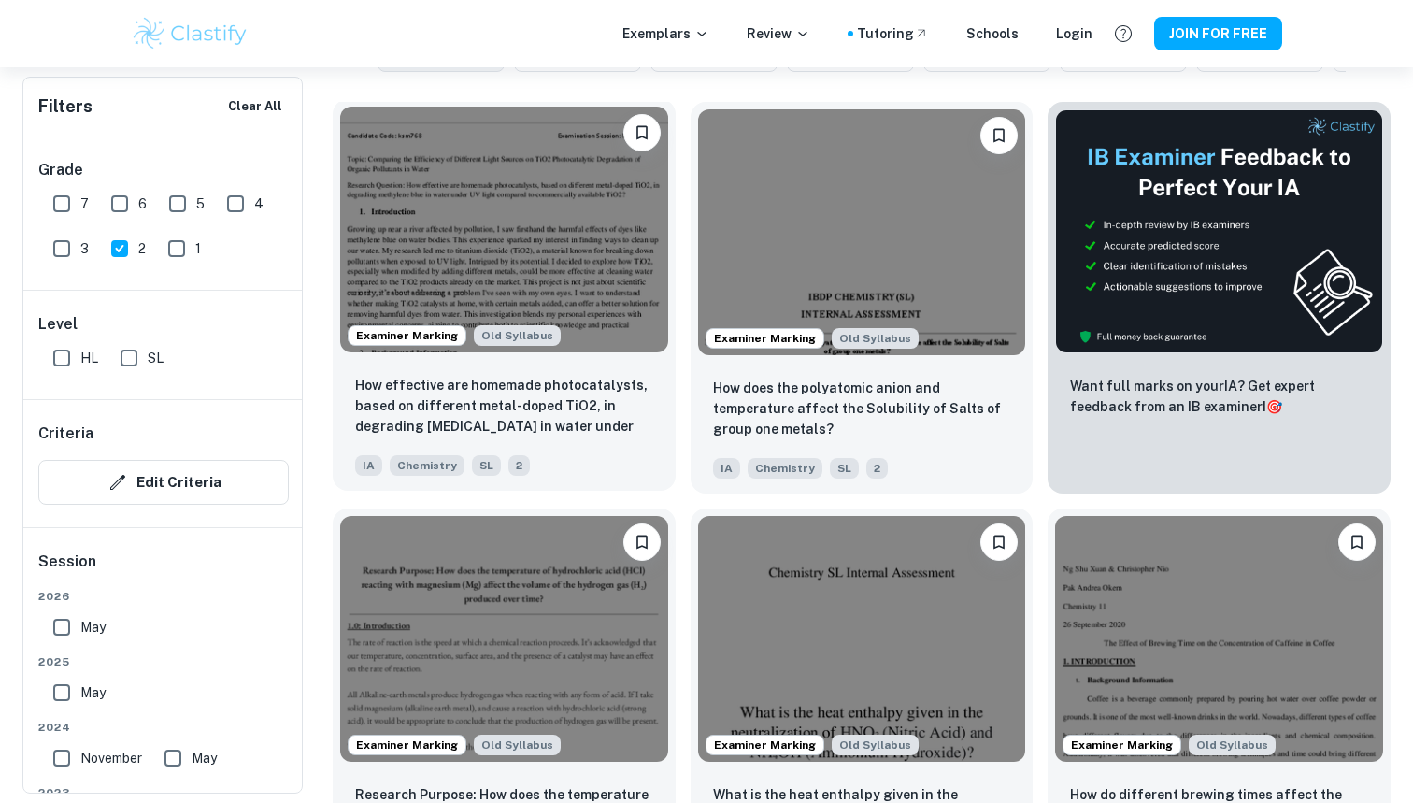
click at [448, 254] on img at bounding box center [504, 230] width 328 height 246
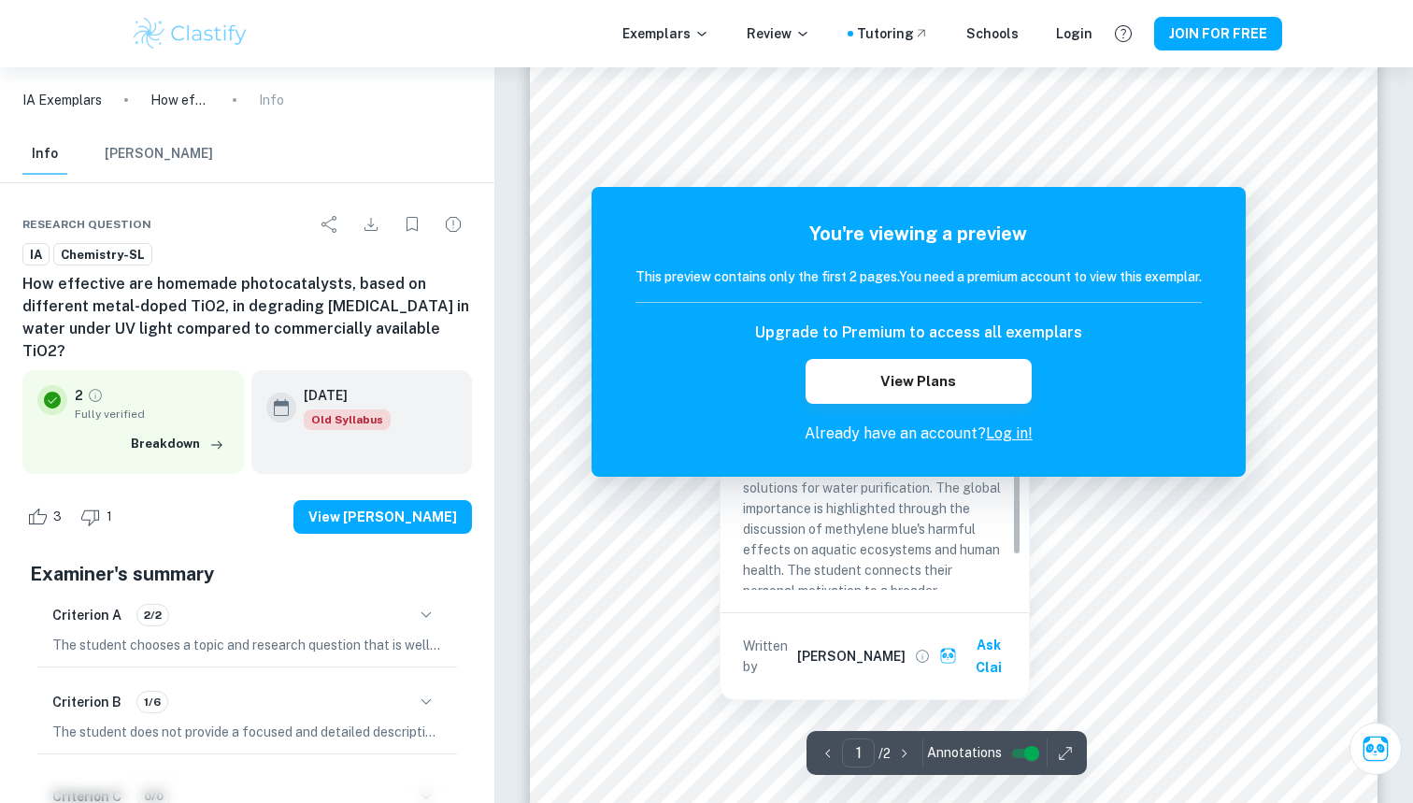
scroll to position [245, 0]
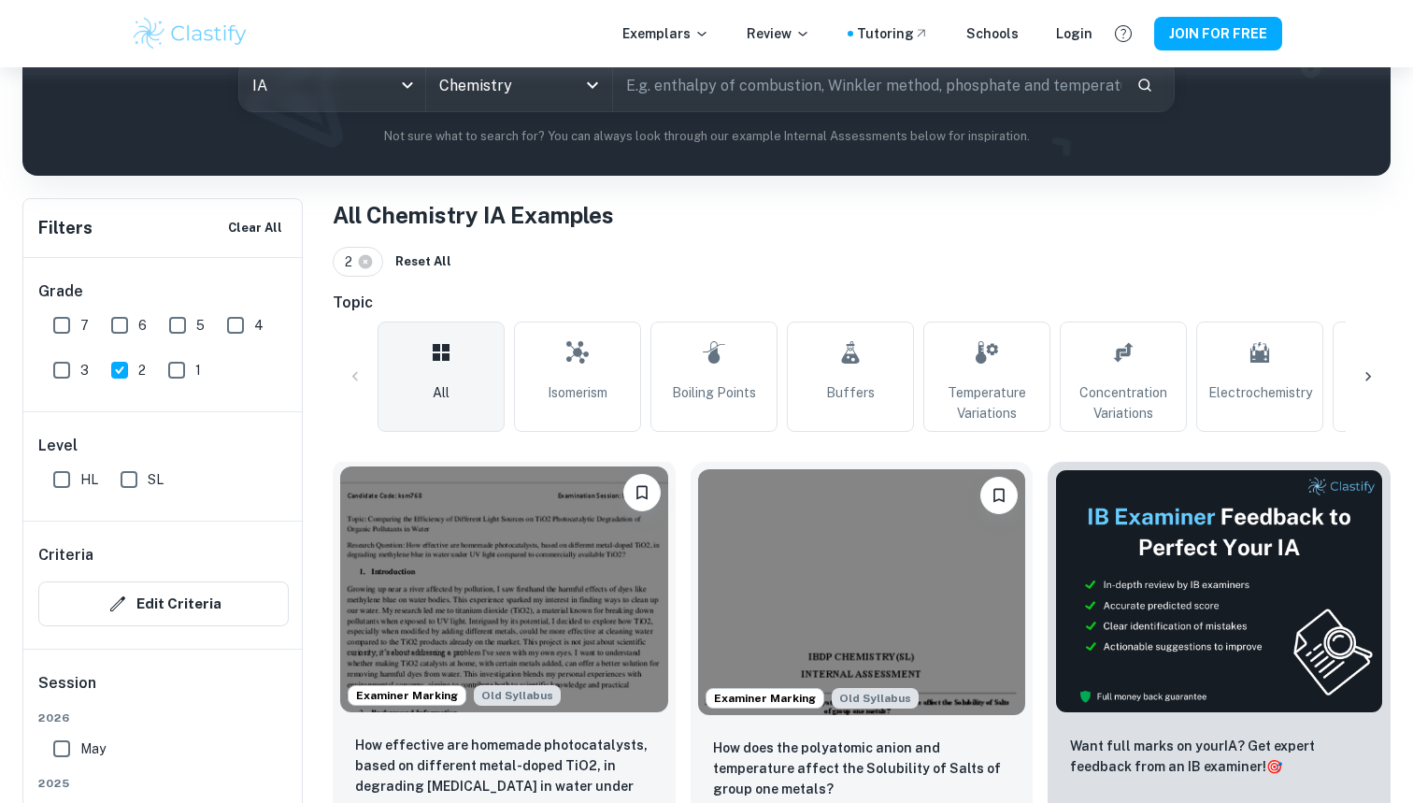
scroll to position [604, 0]
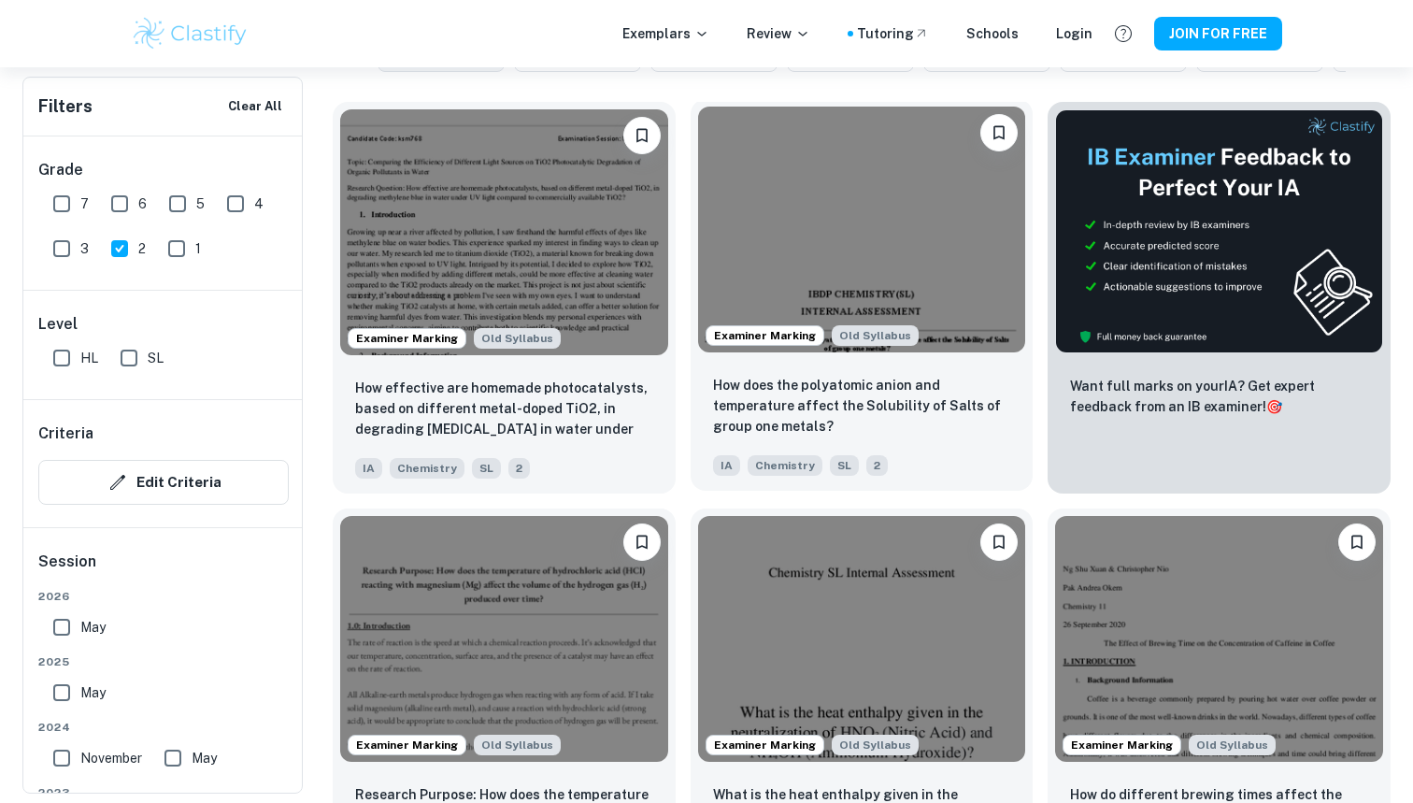
click at [880, 269] on img at bounding box center [862, 230] width 328 height 246
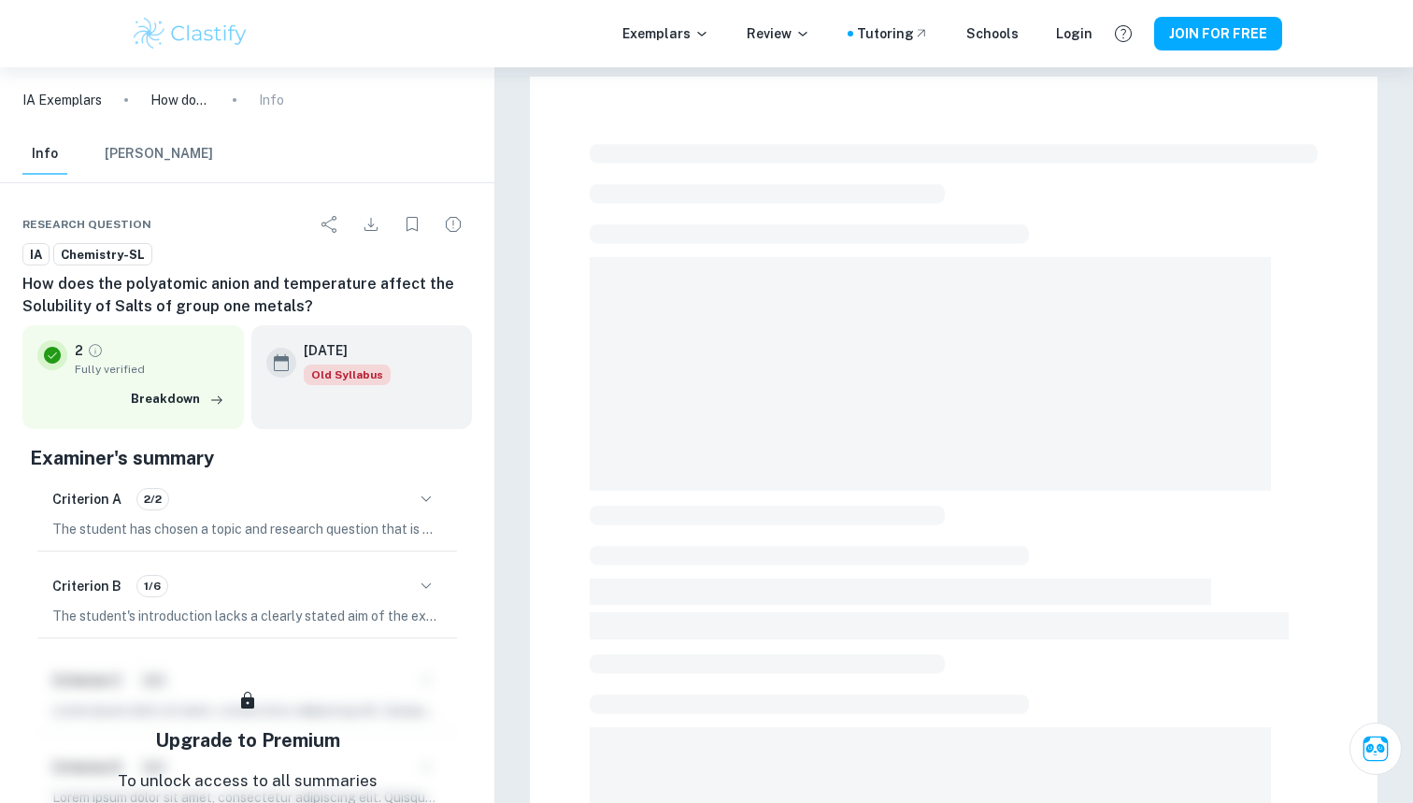
scroll to position [4, 0]
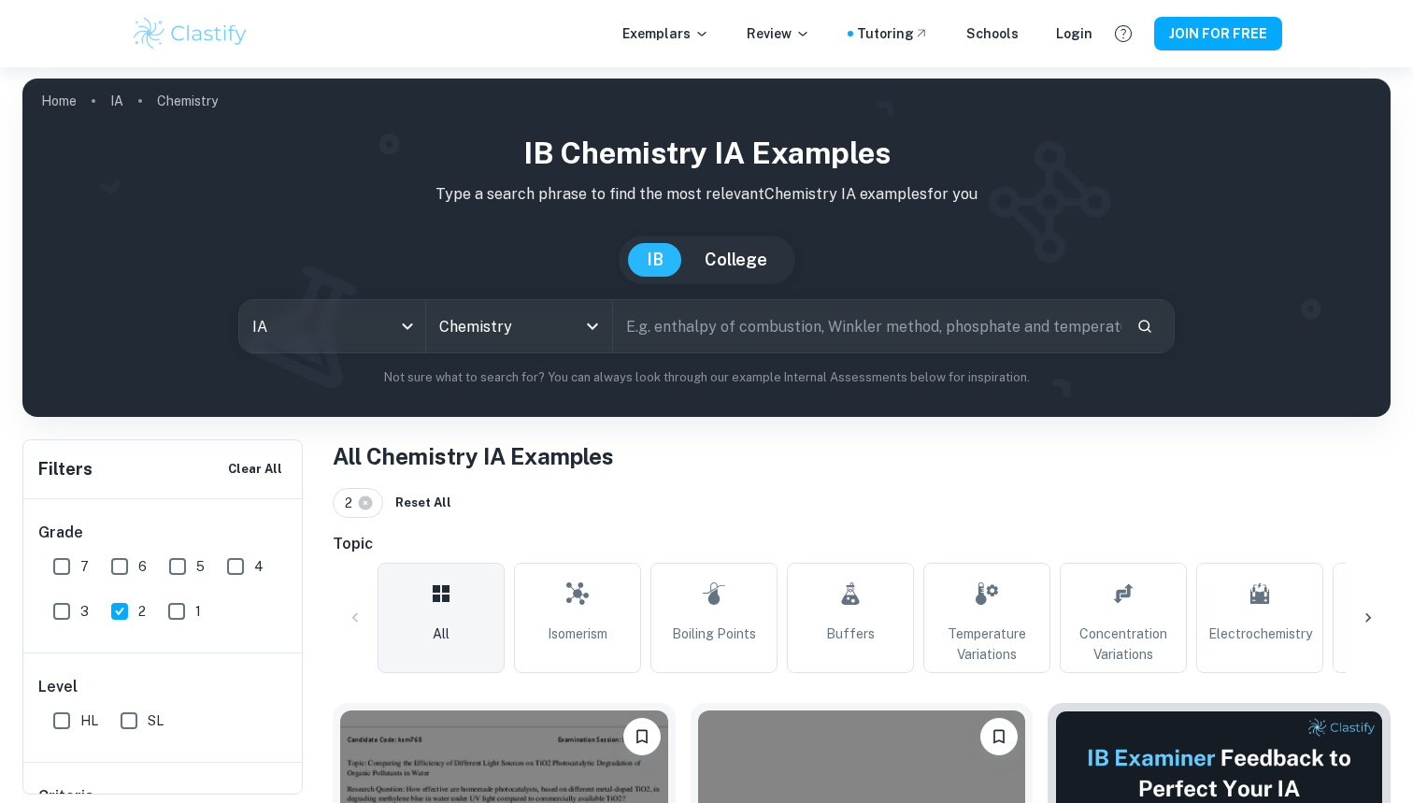
scroll to position [3, 0]
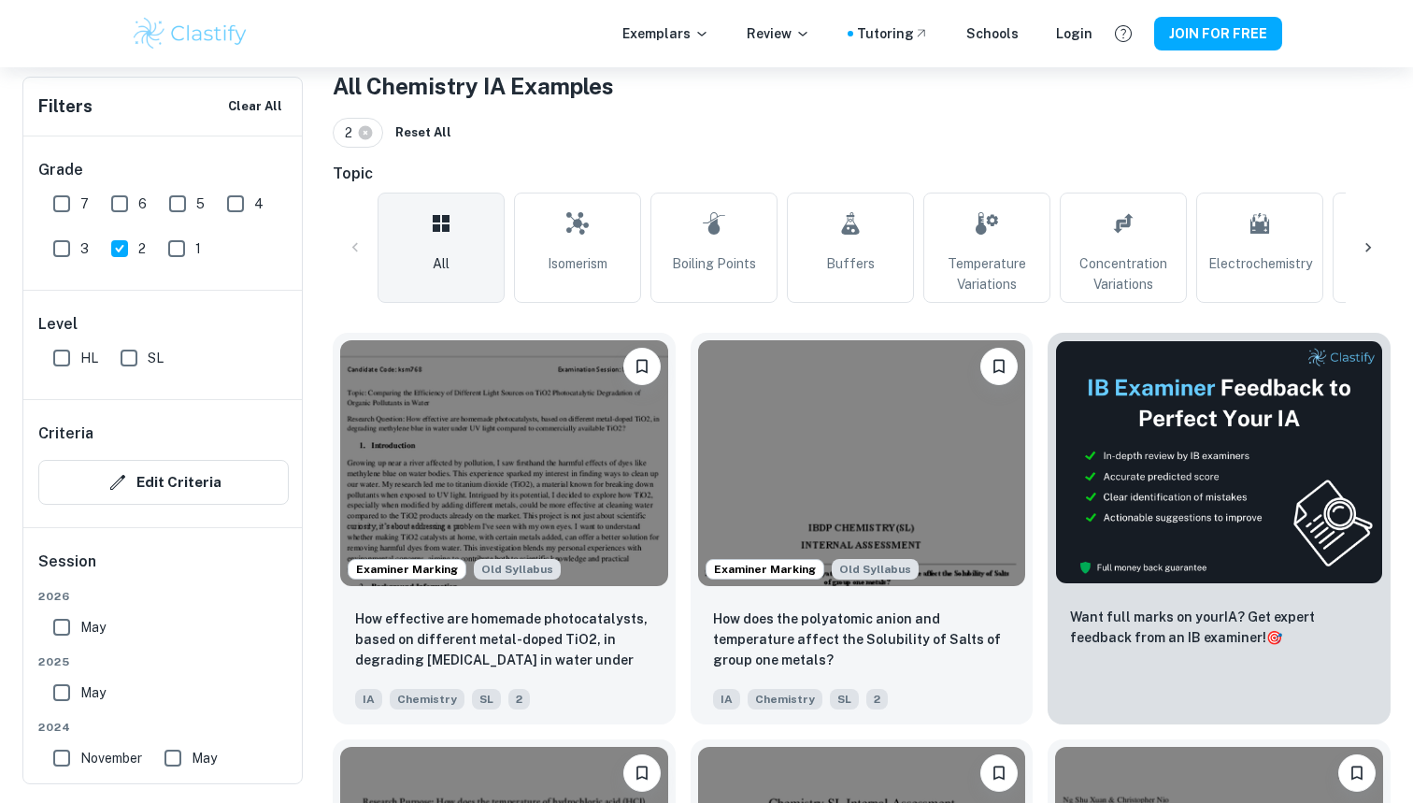
scroll to position [355, 0]
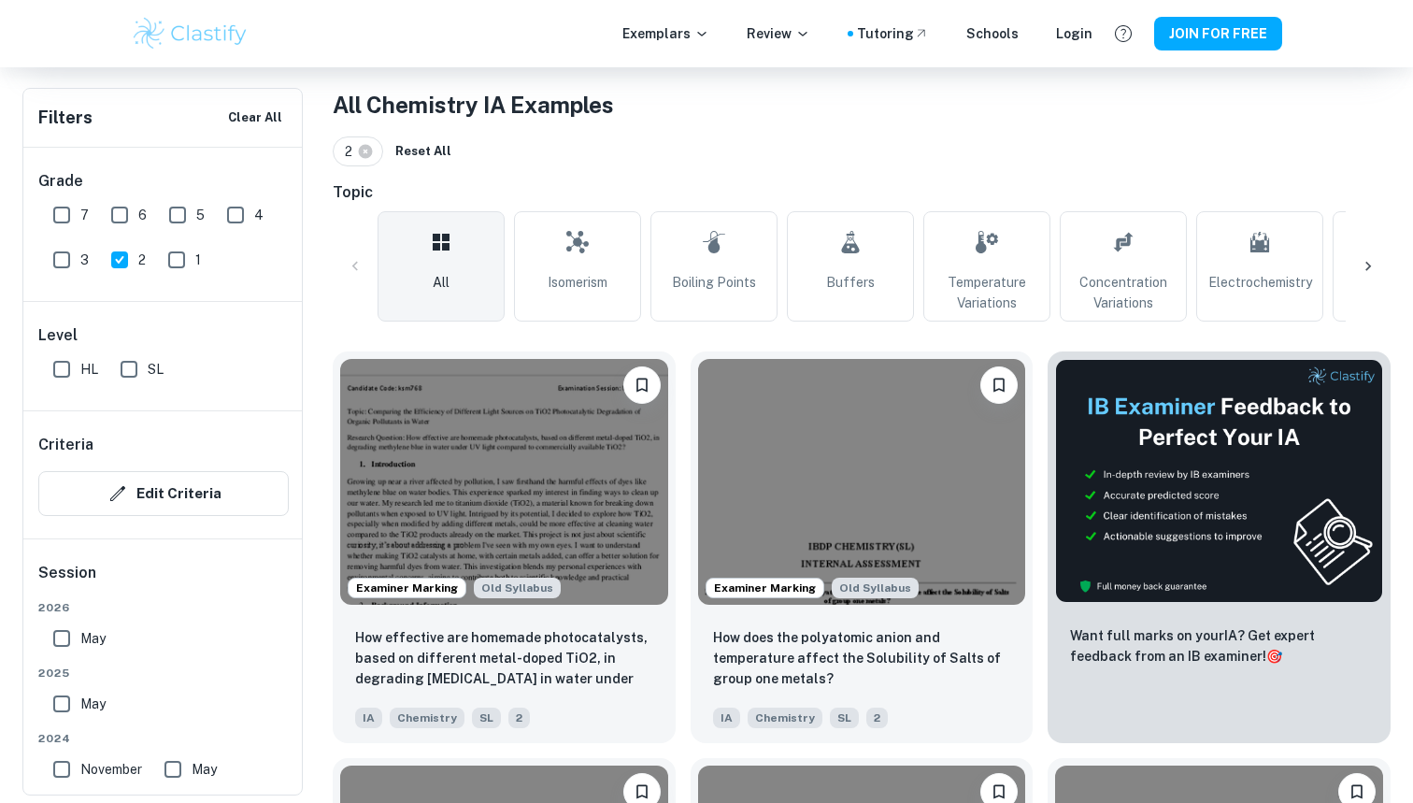
click at [131, 265] on input "2" at bounding box center [119, 259] width 37 height 37
checkbox input "false"
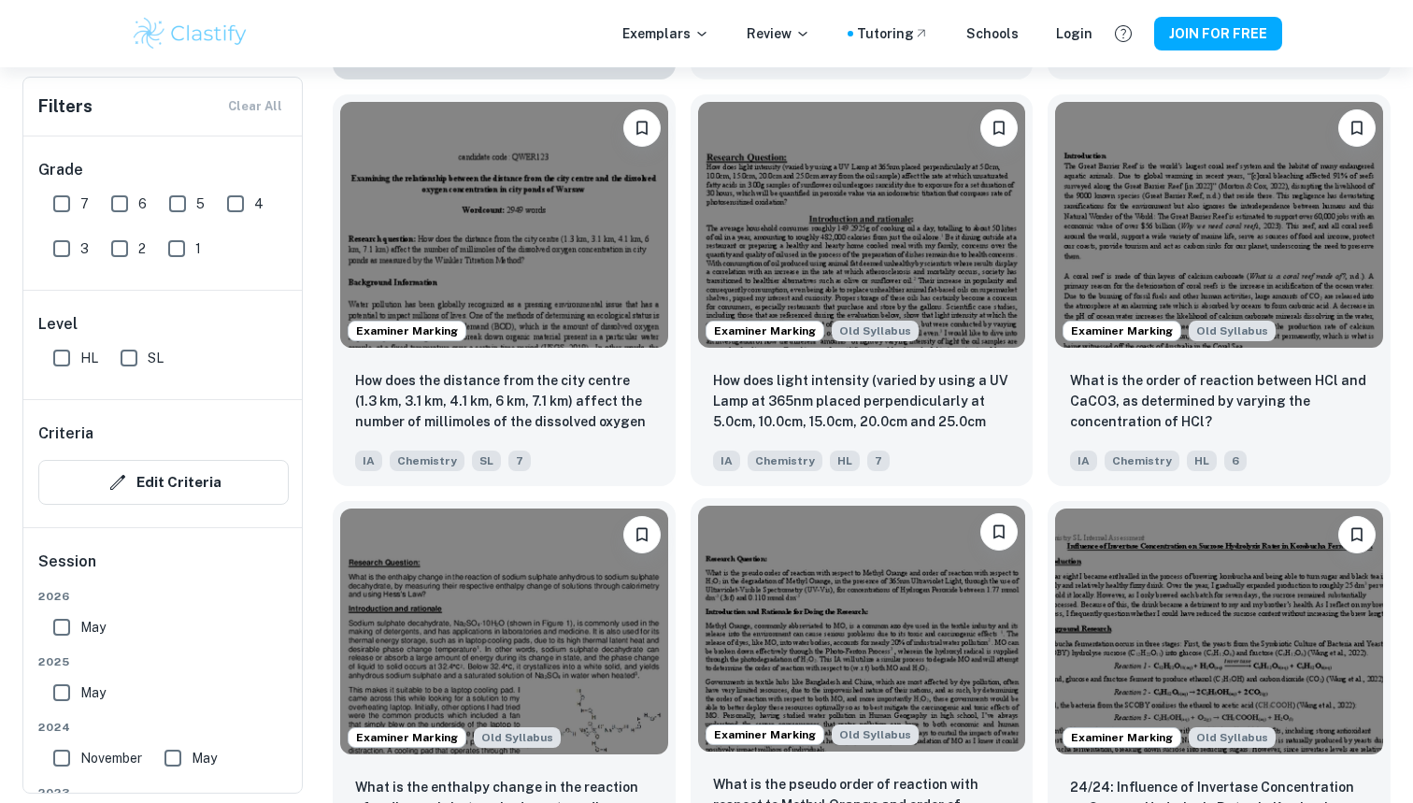
scroll to position [1776, 0]
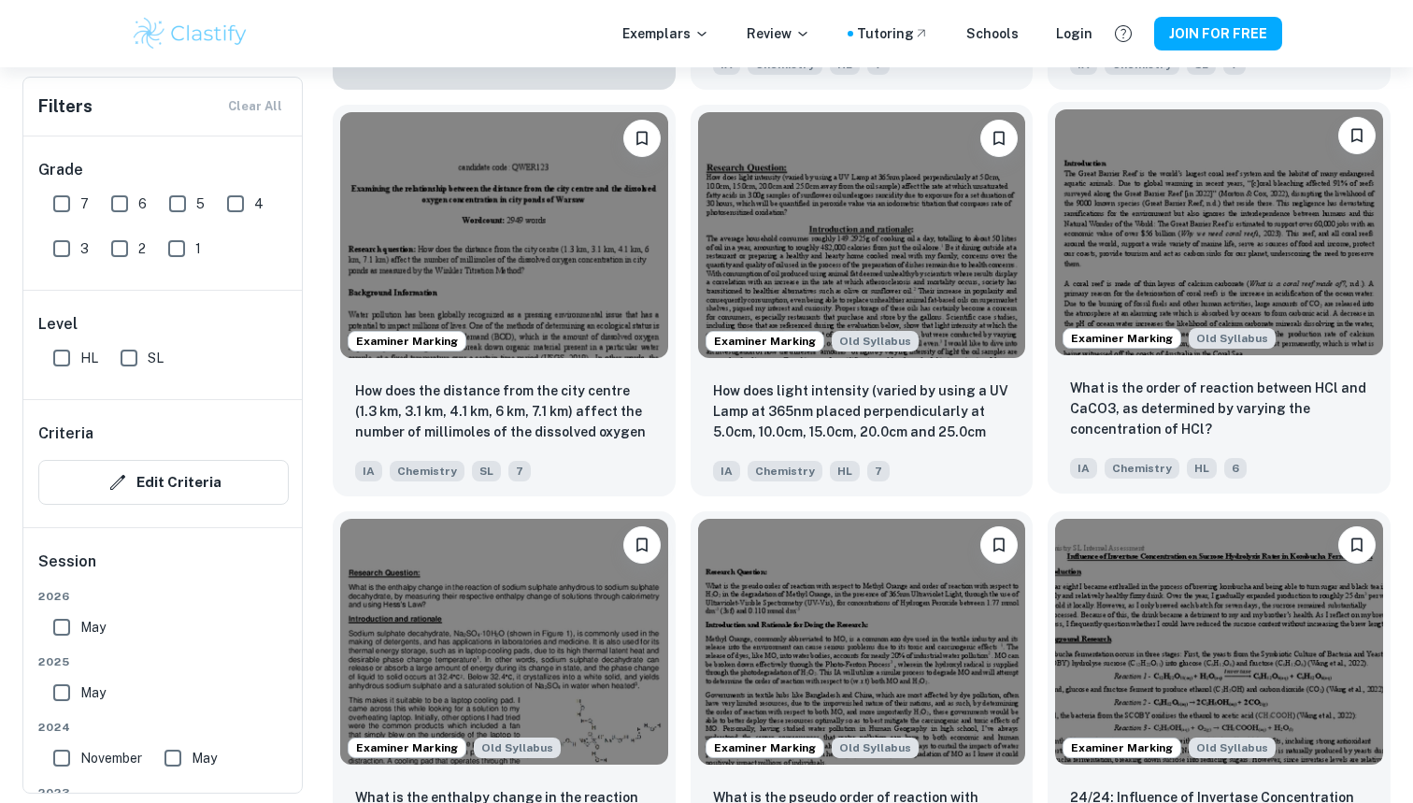
click at [1147, 217] on img at bounding box center [1219, 232] width 328 height 246
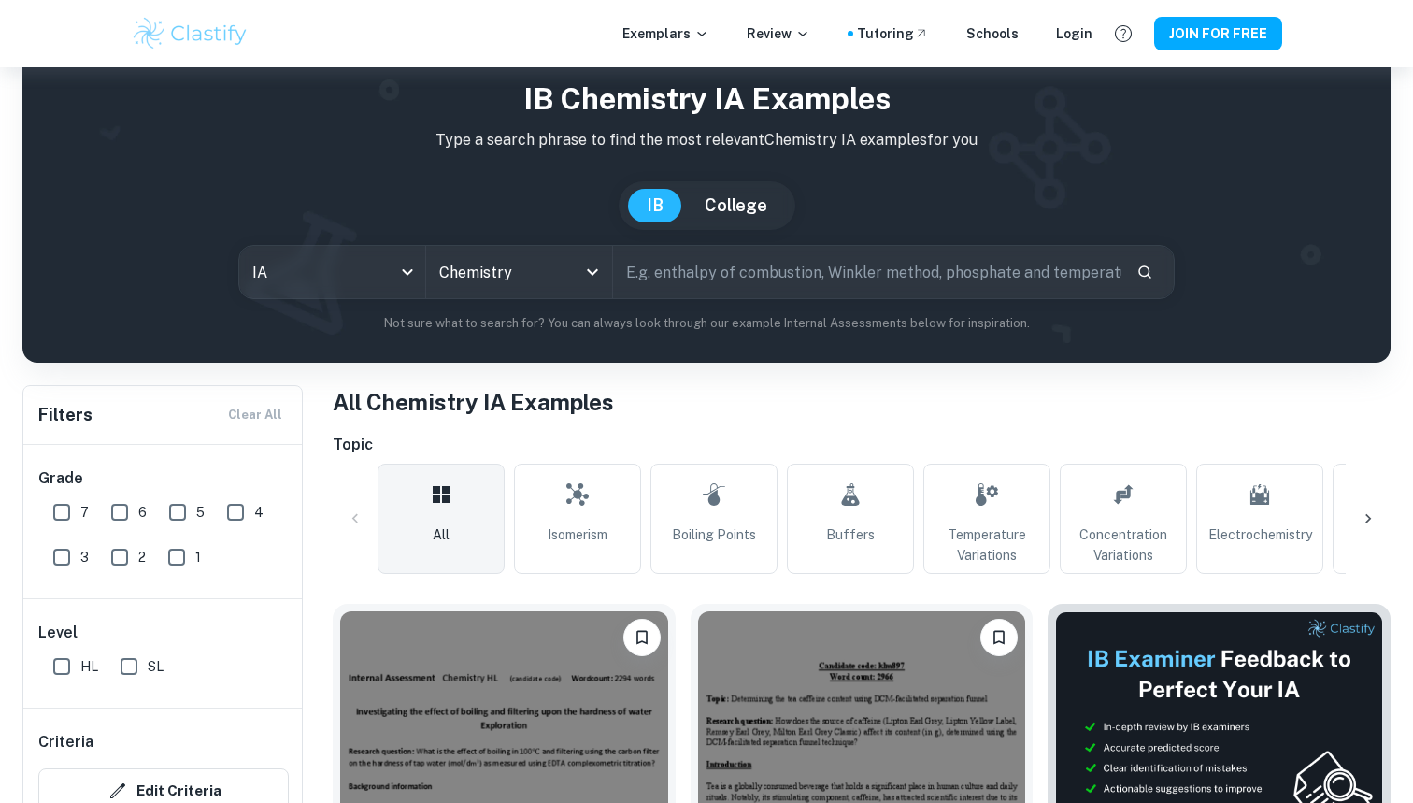
scroll to position [578, 0]
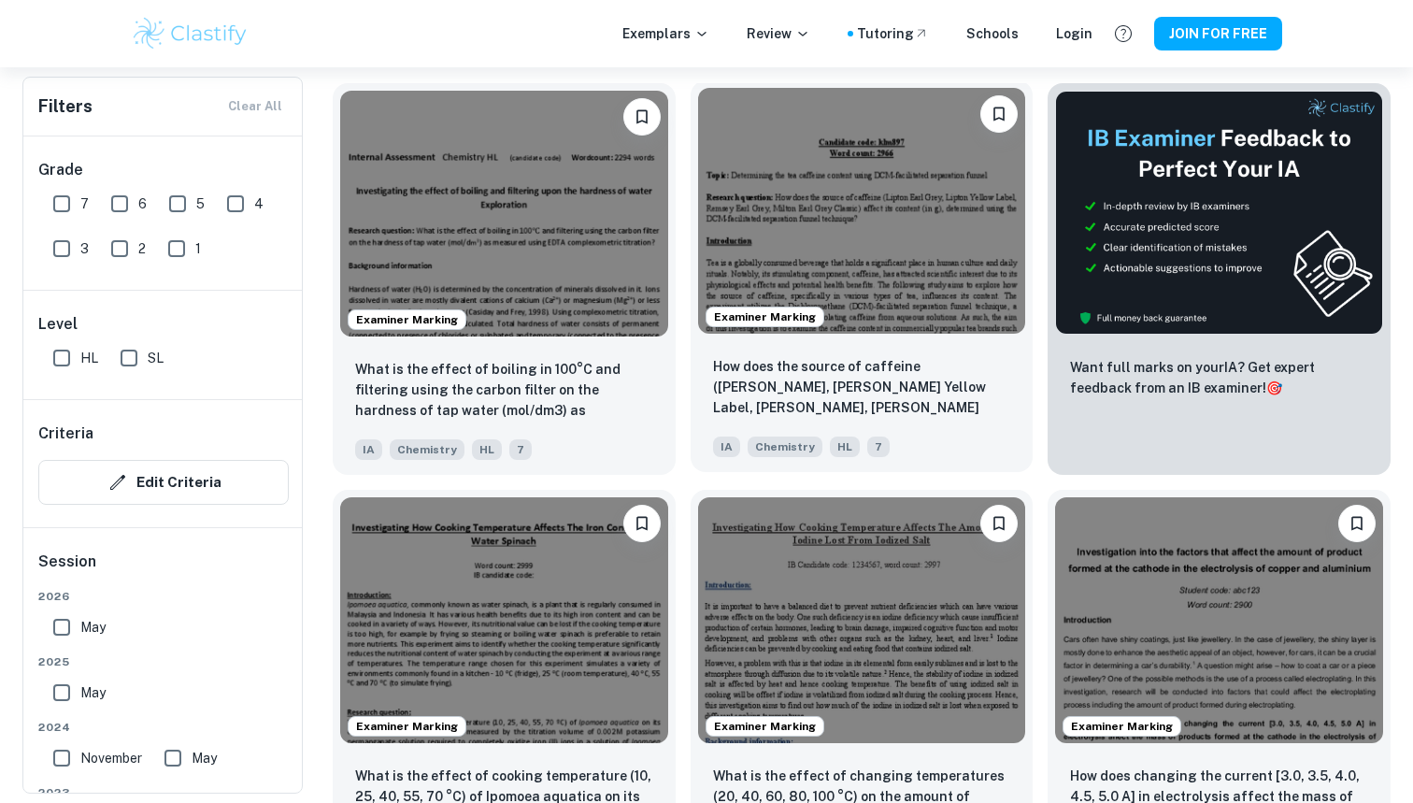
click at [892, 295] on img at bounding box center [862, 211] width 328 height 246
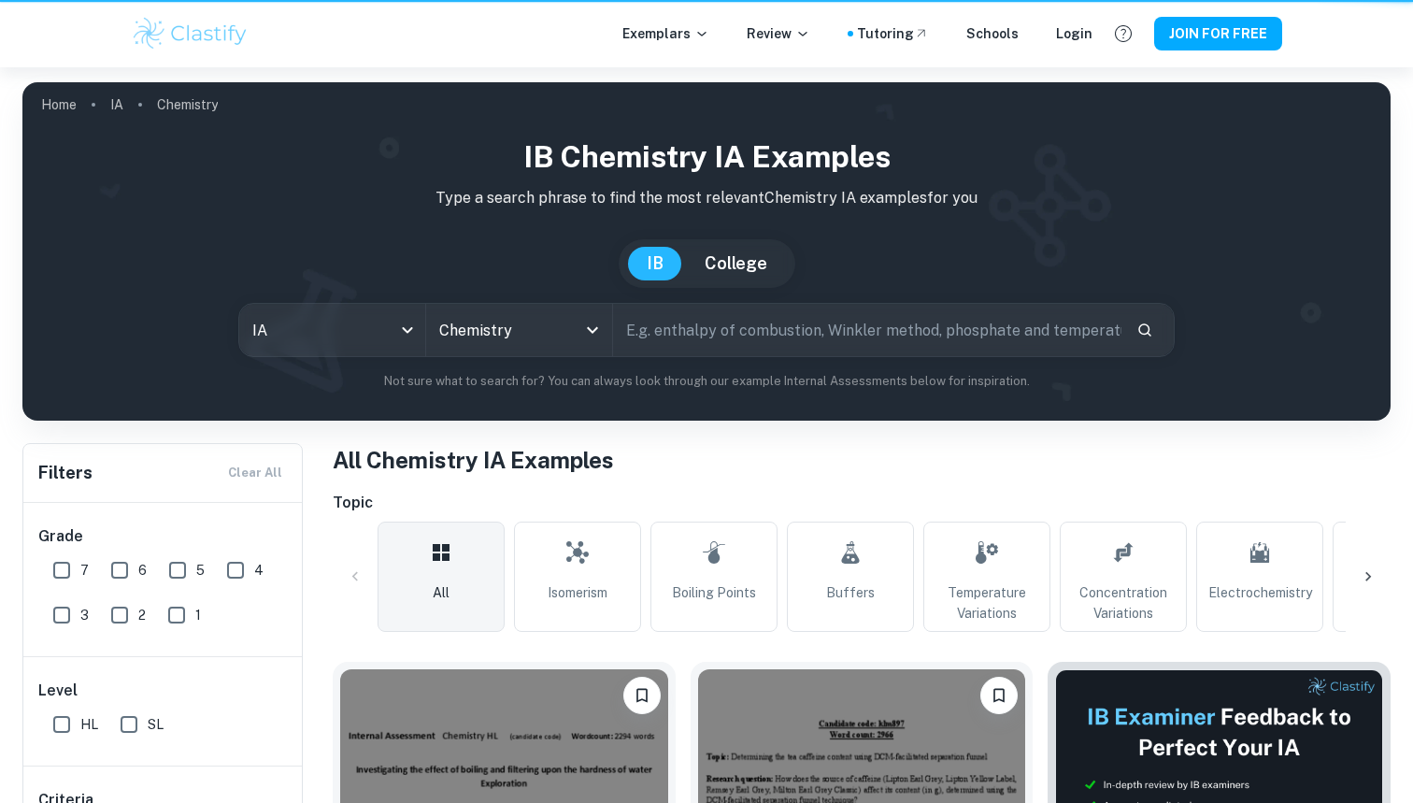
scroll to position [578, 0]
